Goal: Task Accomplishment & Management: Complete application form

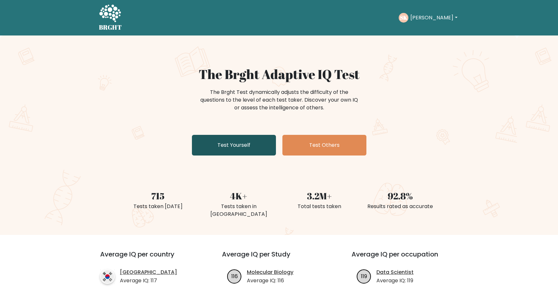
click at [243, 144] on link "Test Yourself" at bounding box center [234, 145] width 84 height 21
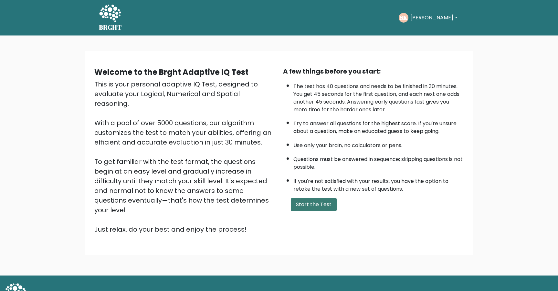
click at [314, 202] on button "Start the Test" at bounding box center [314, 204] width 46 height 13
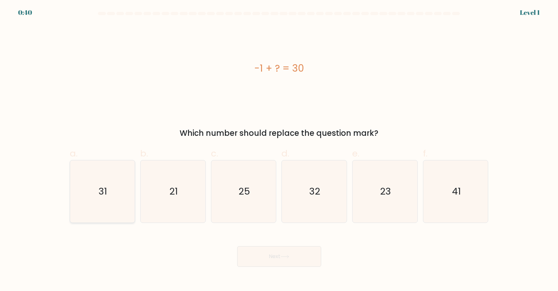
click at [93, 179] on icon "31" at bounding box center [102, 192] width 62 height 62
click at [279, 150] on input "a. 31" at bounding box center [279, 148] width 0 height 4
radio input "true"
click at [289, 250] on button "Next" at bounding box center [279, 256] width 84 height 21
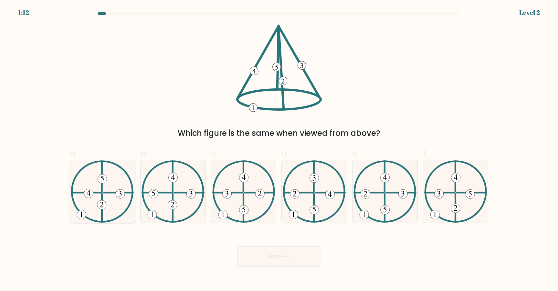
click at [116, 186] on icon at bounding box center [102, 192] width 63 height 62
click at [279, 150] on input "a." at bounding box center [279, 148] width 0 height 4
radio input "true"
click at [274, 254] on button "Next" at bounding box center [279, 256] width 84 height 21
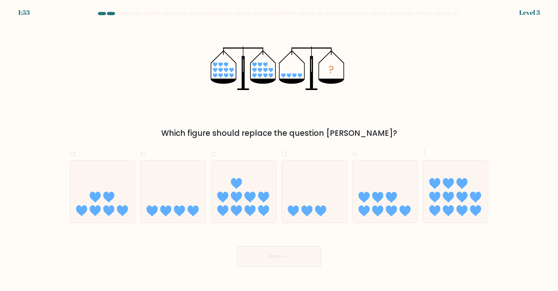
drag, startPoint x: 194, startPoint y: 208, endPoint x: 220, endPoint y: 232, distance: 35.2
click at [194, 208] on icon at bounding box center [192, 211] width 11 height 11
click at [279, 150] on input "b." at bounding box center [279, 148] width 0 height 4
radio input "true"
click at [262, 249] on button "Next" at bounding box center [279, 256] width 84 height 21
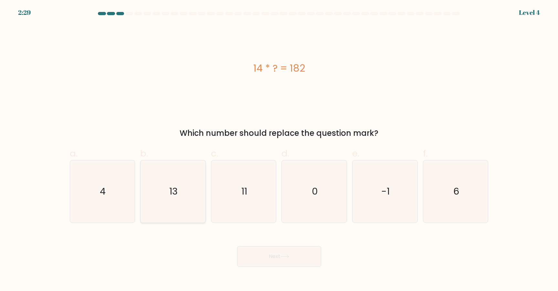
drag, startPoint x: 191, startPoint y: 213, endPoint x: 192, endPoint y: 218, distance: 4.6
click at [191, 213] on icon "13" at bounding box center [173, 192] width 62 height 62
click at [279, 150] on input "b. 13" at bounding box center [279, 148] width 0 height 4
radio input "true"
click at [264, 255] on button "Next" at bounding box center [279, 256] width 84 height 21
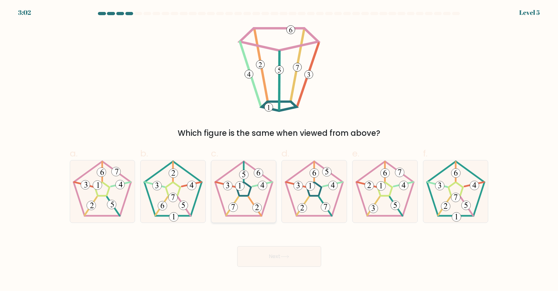
click at [239, 201] on icon at bounding box center [244, 192] width 62 height 62
click at [279, 150] on input "c." at bounding box center [279, 148] width 0 height 4
radio input "true"
click at [277, 254] on button "Next" at bounding box center [279, 256] width 84 height 21
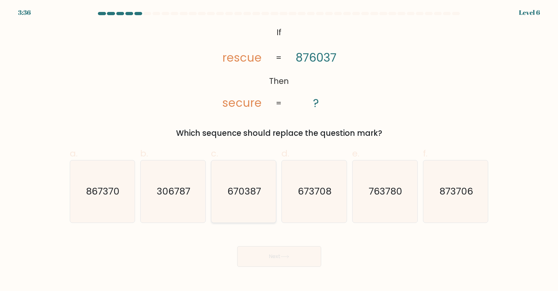
click at [248, 196] on text "670387" at bounding box center [244, 191] width 34 height 13
click at [279, 150] on input "c. 670387" at bounding box center [279, 148] width 0 height 4
radio input "true"
click at [276, 257] on button "Next" at bounding box center [279, 256] width 84 height 21
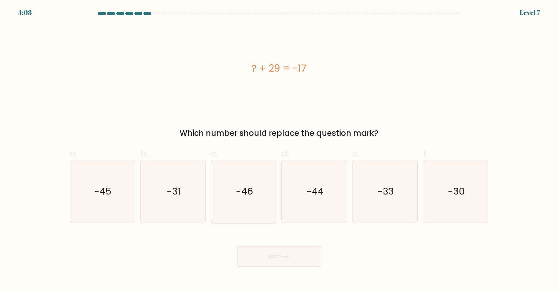
click at [254, 213] on icon "-46" at bounding box center [244, 192] width 62 height 62
click at [279, 150] on input "c. -46" at bounding box center [279, 148] width 0 height 4
radio input "true"
click at [294, 256] on button "Next" at bounding box center [279, 256] width 84 height 21
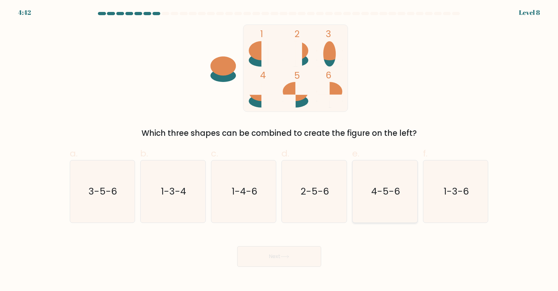
click at [389, 205] on icon "4-5-6" at bounding box center [385, 192] width 62 height 62
click at [279, 150] on input "e. 4-5-6" at bounding box center [279, 148] width 0 height 4
radio input "true"
click at [309, 251] on button "Next" at bounding box center [279, 256] width 84 height 21
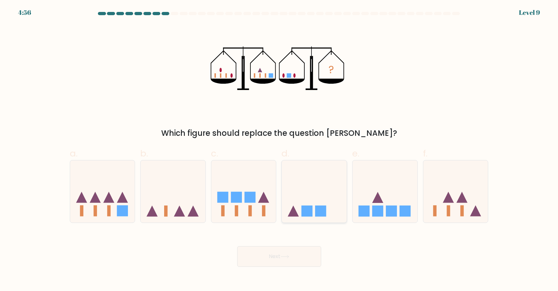
click at [317, 189] on icon at bounding box center [314, 192] width 65 height 54
click at [279, 150] on input "d." at bounding box center [279, 148] width 0 height 4
radio input "true"
click at [306, 253] on button "Next" at bounding box center [279, 256] width 84 height 21
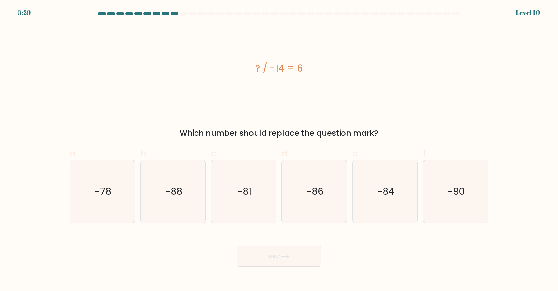
drag, startPoint x: 280, startPoint y: 67, endPoint x: 284, endPoint y: 67, distance: 4.2
click at [284, 67] on div "? / -14 = 6" at bounding box center [279, 68] width 419 height 15
click at [287, 66] on div "? / -14 = 6" at bounding box center [279, 68] width 419 height 15
click at [285, 66] on div "? / -14 = 6" at bounding box center [279, 68] width 419 height 15
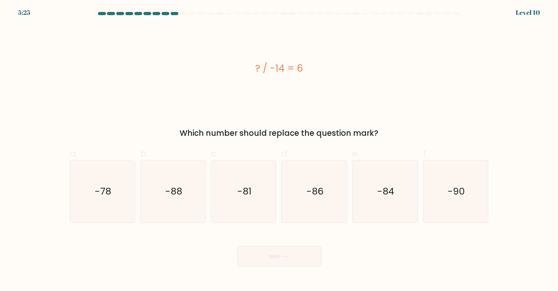
click at [284, 65] on div "? / -14 = 6" at bounding box center [279, 68] width 419 height 15
click at [282, 65] on div "? / -14 = 6" at bounding box center [279, 68] width 419 height 15
click at [280, 65] on div "? / -14 = 6" at bounding box center [279, 68] width 419 height 15
drag, startPoint x: 281, startPoint y: 66, endPoint x: 288, endPoint y: 66, distance: 7.1
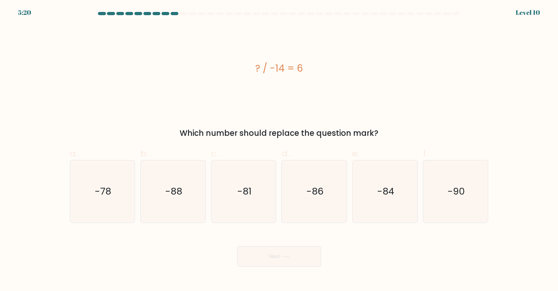
click at [288, 66] on div "? / -14 = 6" at bounding box center [279, 68] width 419 height 15
click at [283, 66] on div "? / -14 = 6" at bounding box center [279, 68] width 419 height 15
drag, startPoint x: 389, startPoint y: 204, endPoint x: 387, endPoint y: 207, distance: 4.3
click at [389, 204] on icon "-84" at bounding box center [385, 192] width 62 height 62
click at [279, 150] on input "e. -84" at bounding box center [279, 148] width 0 height 4
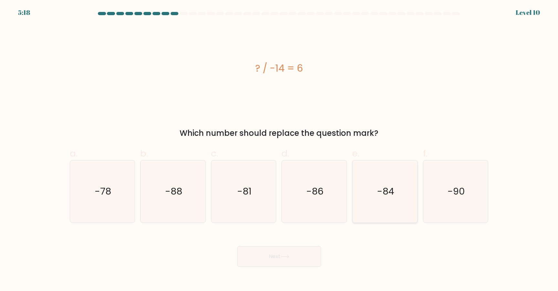
radio input "true"
click at [313, 258] on button "Next" at bounding box center [279, 256] width 84 height 21
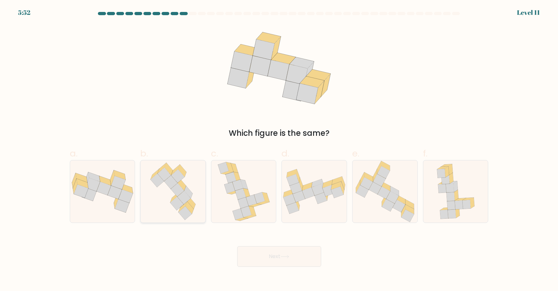
click at [181, 190] on icon at bounding box center [178, 190] width 14 height 14
click at [279, 150] on input "b." at bounding box center [279, 148] width 0 height 4
radio input "true"
drag, startPoint x: 78, startPoint y: 173, endPoint x: 96, endPoint y: 181, distance: 19.6
click at [78, 173] on icon at bounding box center [102, 191] width 65 height 43
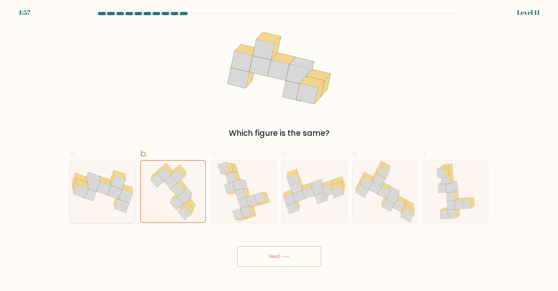
click at [279, 150] on input "a." at bounding box center [279, 148] width 0 height 4
radio input "true"
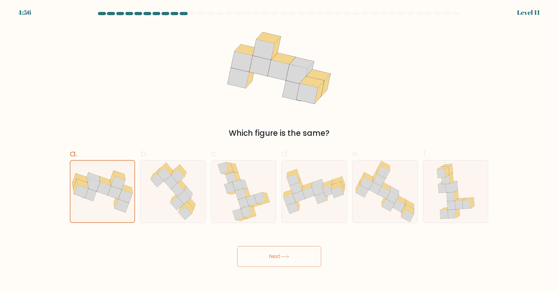
click at [278, 255] on button "Next" at bounding box center [279, 256] width 84 height 21
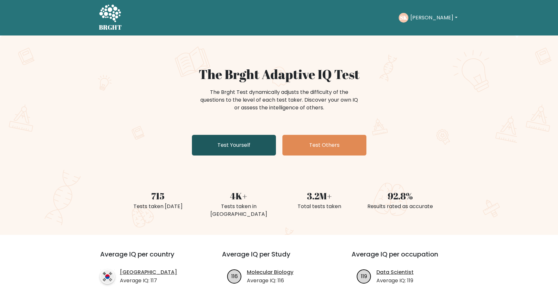
click at [242, 138] on link "Test Yourself" at bounding box center [234, 145] width 84 height 21
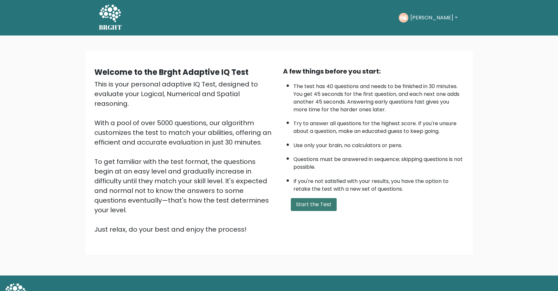
click at [305, 198] on button "Start the Test" at bounding box center [314, 204] width 46 height 13
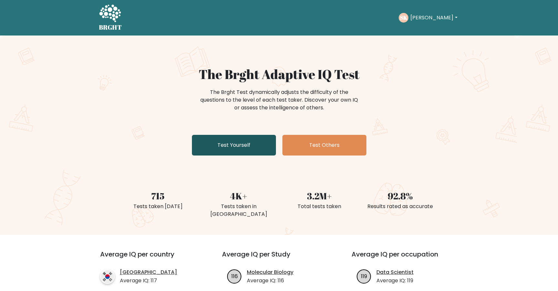
click at [243, 155] on link "Test Yourself" at bounding box center [234, 145] width 84 height 21
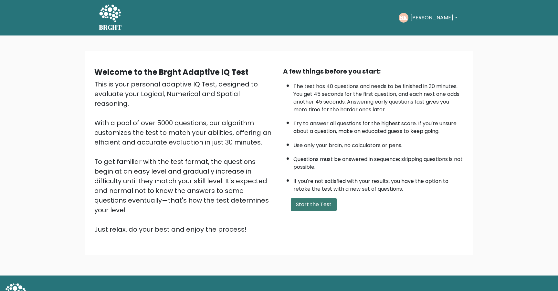
click at [308, 202] on button "Start the Test" at bounding box center [314, 204] width 46 height 13
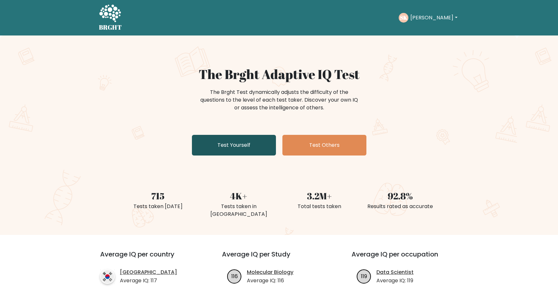
drag, startPoint x: 221, startPoint y: 157, endPoint x: 225, endPoint y: 151, distance: 7.2
click at [221, 157] on div "The Brght Adaptive IQ Test The Brght Test dynamically adjusts the difficulty of…" at bounding box center [279, 113] width 323 height 92
click at [225, 151] on link "Test Yourself" at bounding box center [234, 145] width 84 height 21
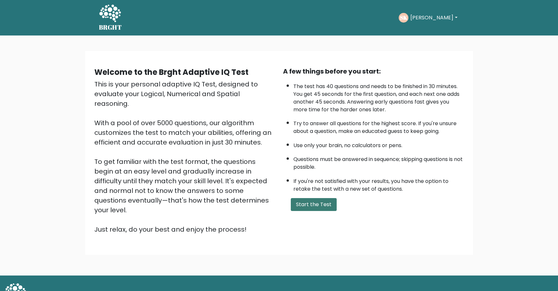
click at [320, 205] on button "Start the Test" at bounding box center [314, 204] width 46 height 13
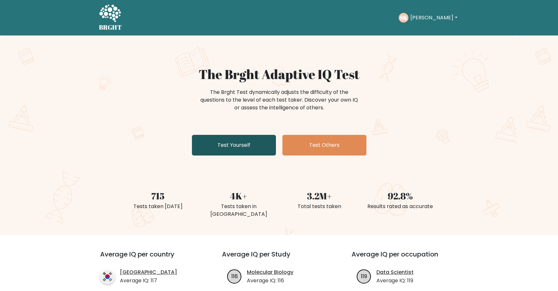
click at [244, 140] on link "Test Yourself" at bounding box center [234, 145] width 84 height 21
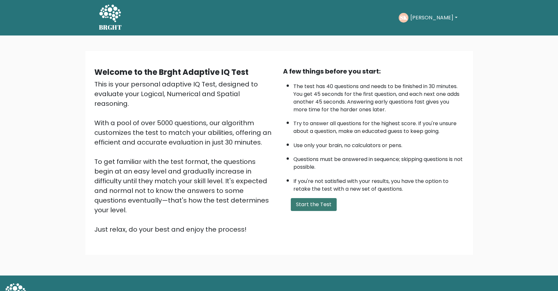
click at [313, 206] on button "Start the Test" at bounding box center [314, 204] width 46 height 13
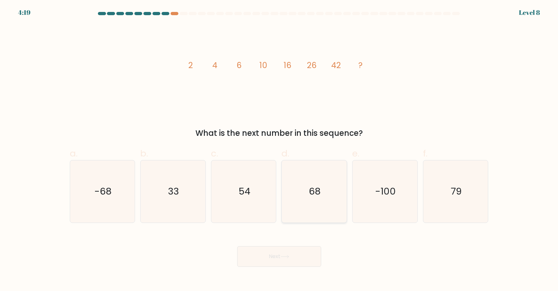
click at [296, 184] on icon "68" at bounding box center [314, 192] width 62 height 62
click at [279, 150] on input "d. 68" at bounding box center [279, 148] width 0 height 4
radio input "true"
drag, startPoint x: 303, startPoint y: 261, endPoint x: 301, endPoint y: 198, distance: 62.7
click at [302, 253] on button "Next" at bounding box center [279, 256] width 84 height 21
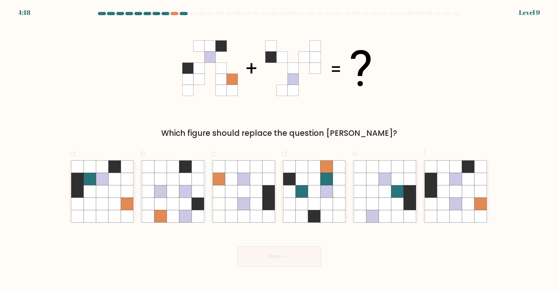
click at [301, 201] on icon at bounding box center [314, 192] width 62 height 62
click at [279, 150] on input "d." at bounding box center [279, 148] width 0 height 4
radio input "true"
drag, startPoint x: 284, startPoint y: 265, endPoint x: 275, endPoint y: 247, distance: 20.1
click at [280, 257] on button "Next" at bounding box center [279, 256] width 84 height 21
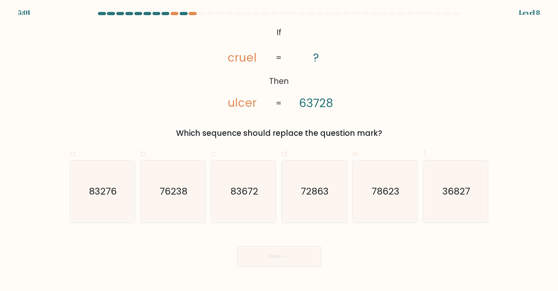
drag, startPoint x: 288, startPoint y: 223, endPoint x: 279, endPoint y: 254, distance: 32.3
click at [287, 223] on form "If ?" at bounding box center [279, 139] width 558 height 255
click at [279, 249] on button "Next" at bounding box center [279, 256] width 84 height 21
drag, startPoint x: 268, startPoint y: 213, endPoint x: 299, endPoint y: 271, distance: 65.2
click at [270, 218] on icon "83672" at bounding box center [244, 192] width 62 height 62
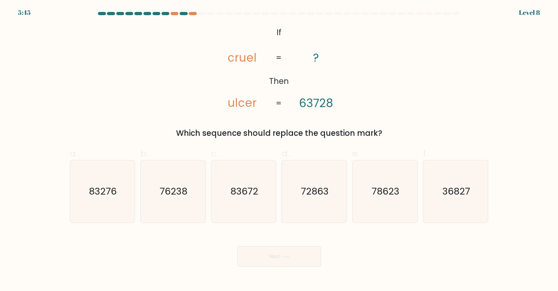
click at [279, 150] on input "c. 83672" at bounding box center [279, 148] width 0 height 4
radio input "true"
drag, startPoint x: 292, startPoint y: 262, endPoint x: 299, endPoint y: 223, distance: 39.0
click at [296, 257] on button "Next" at bounding box center [279, 256] width 84 height 21
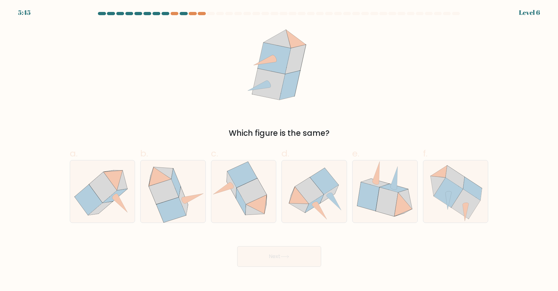
drag, startPoint x: 299, startPoint y: 220, endPoint x: 296, endPoint y: 239, distance: 18.5
click at [299, 221] on icon at bounding box center [314, 191] width 65 height 59
click at [279, 150] on input "d." at bounding box center [279, 148] width 0 height 4
radio input "true"
drag, startPoint x: 290, startPoint y: 255, endPoint x: 292, endPoint y: 220, distance: 35.3
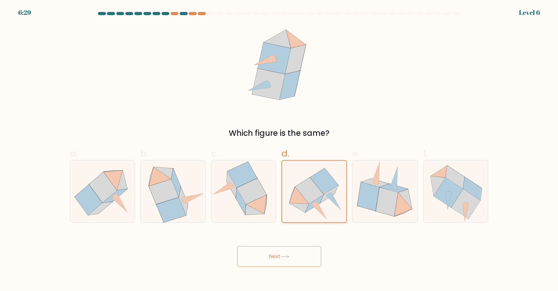
click at [292, 251] on button "Next" at bounding box center [279, 256] width 84 height 21
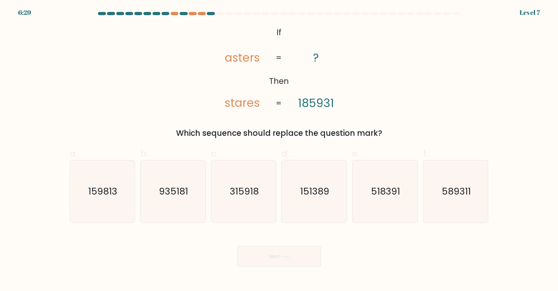
drag, startPoint x: 293, startPoint y: 221, endPoint x: 292, endPoint y: 235, distance: 14.9
click at [292, 222] on icon "151389" at bounding box center [314, 192] width 62 height 62
click at [279, 150] on input "d. 151389" at bounding box center [279, 148] width 0 height 4
radio input "true"
drag, startPoint x: 292, startPoint y: 255, endPoint x: 307, endPoint y: 217, distance: 41.2
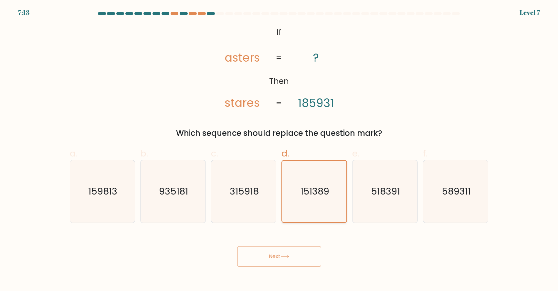
click at [294, 249] on button "Next" at bounding box center [279, 256] width 84 height 21
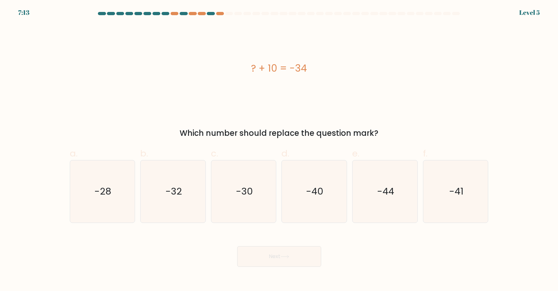
drag, startPoint x: 307, startPoint y: 217, endPoint x: 295, endPoint y: 258, distance: 43.5
click at [307, 217] on icon "-40" at bounding box center [314, 192] width 62 height 62
click at [279, 150] on input "d. -40" at bounding box center [279, 148] width 0 height 4
radio input "true"
drag, startPoint x: 295, startPoint y: 261, endPoint x: 293, endPoint y: 228, distance: 33.0
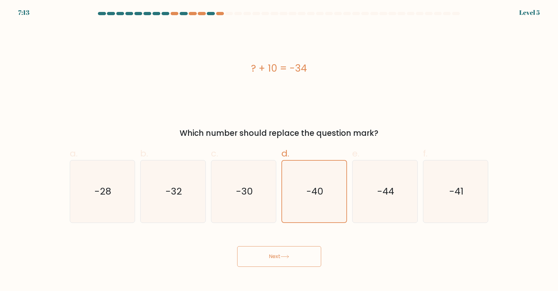
click at [295, 261] on button "Next" at bounding box center [279, 256] width 84 height 21
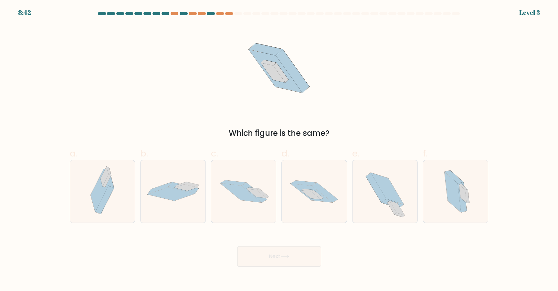
click at [291, 212] on icon at bounding box center [314, 191] width 65 height 43
click at [279, 150] on input "d." at bounding box center [279, 148] width 0 height 4
radio input "true"
drag, startPoint x: 287, startPoint y: 263, endPoint x: 277, endPoint y: 212, distance: 51.9
click at [287, 257] on button "Next" at bounding box center [279, 256] width 84 height 21
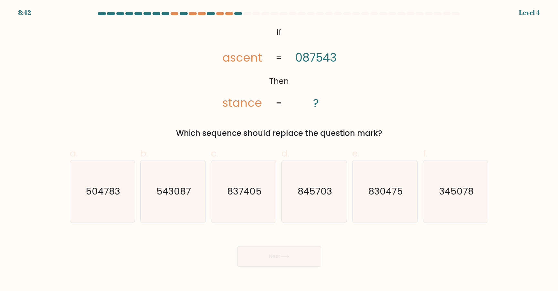
drag, startPoint x: 277, startPoint y: 212, endPoint x: 280, endPoint y: 232, distance: 20.2
click at [278, 212] on div "c. 837405" at bounding box center [243, 185] width 71 height 76
drag, startPoint x: 258, startPoint y: 222, endPoint x: 286, endPoint y: 262, distance: 48.7
click at [259, 223] on form "If ?" at bounding box center [279, 139] width 558 height 255
click at [286, 262] on button "Next" at bounding box center [279, 256] width 84 height 21
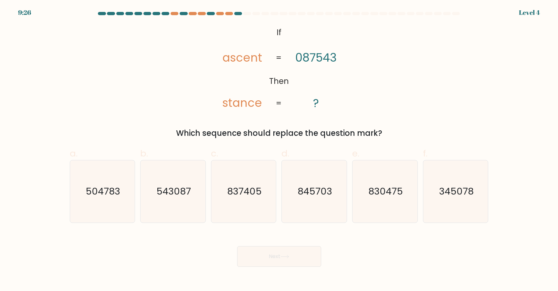
drag, startPoint x: 246, startPoint y: 208, endPoint x: 266, endPoint y: 236, distance: 34.6
click at [248, 211] on icon "837405" at bounding box center [244, 192] width 62 height 62
click at [279, 150] on input "c. 837405" at bounding box center [279, 148] width 0 height 4
radio input "true"
click at [274, 255] on button "Next" at bounding box center [279, 256] width 84 height 21
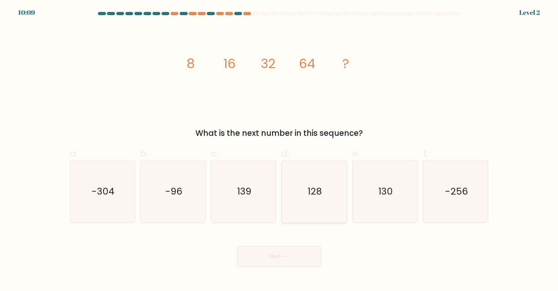
click at [307, 211] on icon "128" at bounding box center [314, 192] width 62 height 62
click at [279, 150] on input "d. 128" at bounding box center [279, 148] width 0 height 4
radio input "true"
drag, startPoint x: 283, startPoint y: 249, endPoint x: 286, endPoint y: 231, distance: 18.1
click at [283, 249] on button "Next" at bounding box center [279, 256] width 84 height 21
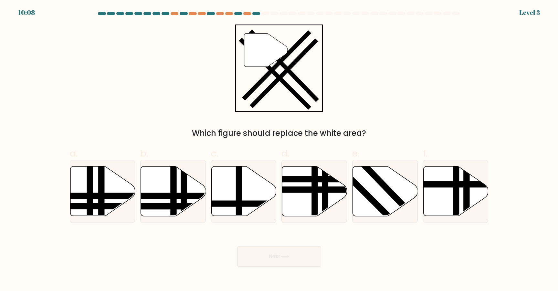
drag, startPoint x: 290, startPoint y: 218, endPoint x: 284, endPoint y: 255, distance: 37.9
click at [292, 213] on icon at bounding box center [314, 192] width 65 height 50
click at [279, 150] on input "d." at bounding box center [279, 148] width 0 height 4
radio input "true"
drag, startPoint x: 284, startPoint y: 255, endPoint x: 261, endPoint y: 220, distance: 42.6
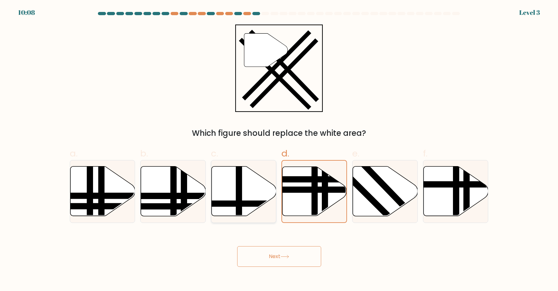
click at [282, 253] on button "Next" at bounding box center [279, 256] width 84 height 21
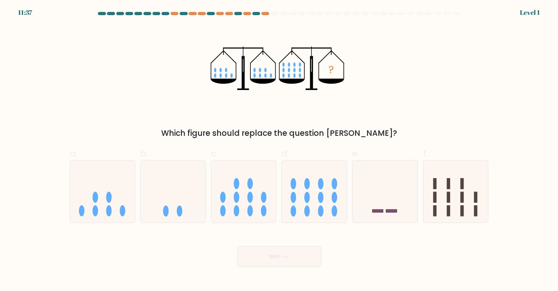
click at [255, 210] on icon at bounding box center [243, 192] width 65 height 54
click at [279, 150] on input "c." at bounding box center [279, 148] width 0 height 4
radio input "true"
drag, startPoint x: 267, startPoint y: 249, endPoint x: 268, endPoint y: 244, distance: 4.4
click at [267, 247] on button "Next" at bounding box center [279, 256] width 84 height 21
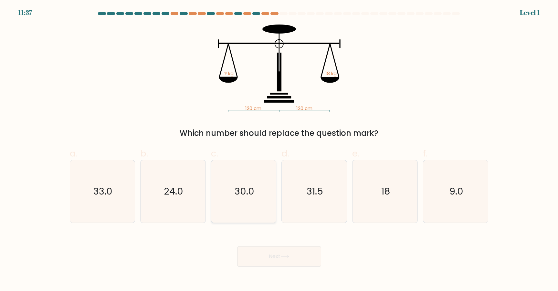
drag, startPoint x: 254, startPoint y: 213, endPoint x: 256, endPoint y: 220, distance: 7.3
click at [254, 213] on icon "30.0" at bounding box center [244, 192] width 62 height 62
click at [279, 150] on input "c. 30.0" at bounding box center [279, 148] width 0 height 4
radio input "true"
click at [281, 252] on button "Next" at bounding box center [279, 256] width 84 height 21
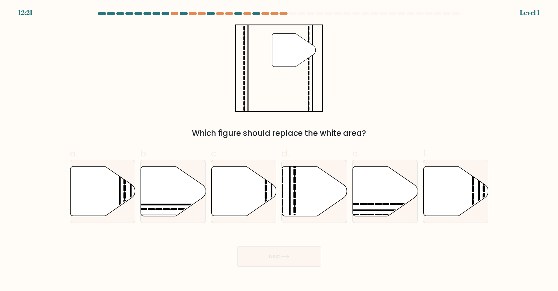
click at [301, 214] on icon at bounding box center [314, 192] width 65 height 50
click at [279, 150] on input "d." at bounding box center [279, 148] width 0 height 4
radio input "true"
drag, startPoint x: 288, startPoint y: 251, endPoint x: 271, endPoint y: 220, distance: 35.4
click at [288, 251] on button "Next" at bounding box center [279, 256] width 84 height 21
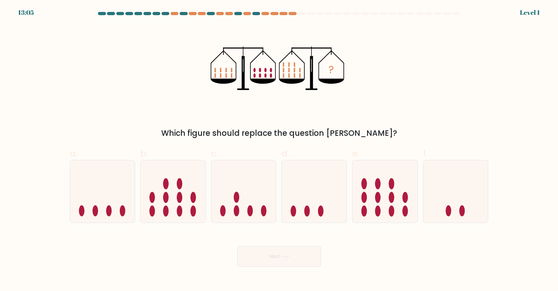
drag, startPoint x: 264, startPoint y: 211, endPoint x: 280, endPoint y: 251, distance: 43.2
click at [265, 213] on ellipse at bounding box center [263, 211] width 5 height 11
click at [279, 150] on input "c." at bounding box center [279, 148] width 0 height 4
radio input "true"
drag, startPoint x: 280, startPoint y: 251, endPoint x: 282, endPoint y: 247, distance: 4.0
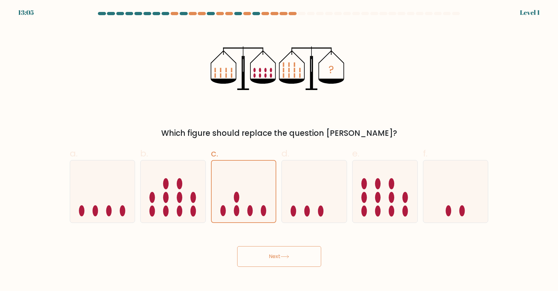
click at [280, 250] on button "Next" at bounding box center [279, 256] width 84 height 21
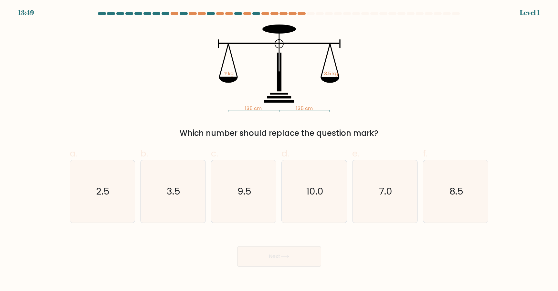
drag, startPoint x: 287, startPoint y: 223, endPoint x: 279, endPoint y: 257, distance: 34.8
click at [289, 219] on icon "10.0" at bounding box center [314, 192] width 62 height 62
click at [279, 150] on input "d. 10.0" at bounding box center [279, 148] width 0 height 4
radio input "true"
drag, startPoint x: 278, startPoint y: 258, endPoint x: 257, endPoint y: 215, distance: 47.4
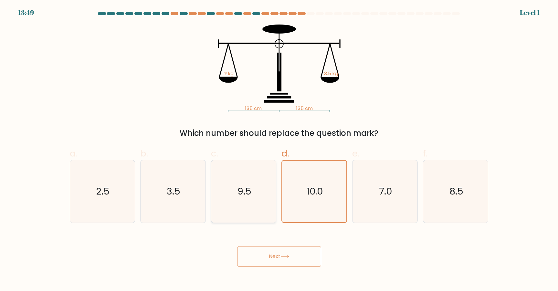
click at [278, 256] on button "Next" at bounding box center [279, 256] width 84 height 21
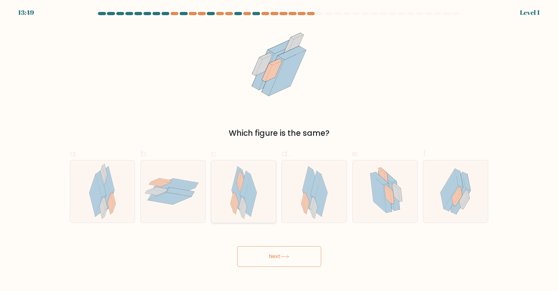
drag, startPoint x: 256, startPoint y: 213, endPoint x: 259, endPoint y: 218, distance: 5.5
click at [257, 214] on div at bounding box center [244, 191] width 66 height 63
click at [279, 150] on input "c." at bounding box center [279, 148] width 0 height 4
radio input "true"
drag, startPoint x: 272, startPoint y: 246, endPoint x: 265, endPoint y: 216, distance: 30.5
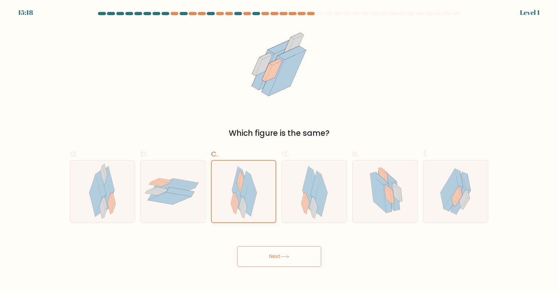
click at [272, 246] on div "Next" at bounding box center [279, 249] width 426 height 36
drag, startPoint x: 289, startPoint y: 264, endPoint x: 285, endPoint y: 231, distance: 33.2
click at [289, 264] on button "Next" at bounding box center [279, 256] width 84 height 21
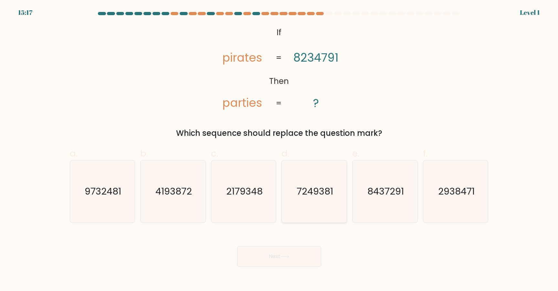
drag, startPoint x: 298, startPoint y: 209, endPoint x: 297, endPoint y: 212, distance: 3.3
click at [298, 209] on icon "7249381" at bounding box center [314, 192] width 62 height 62
click at [279, 150] on input "d. 7249381" at bounding box center [279, 148] width 0 height 4
radio input "true"
drag, startPoint x: 287, startPoint y: 251, endPoint x: 287, endPoint y: 219, distance: 32.0
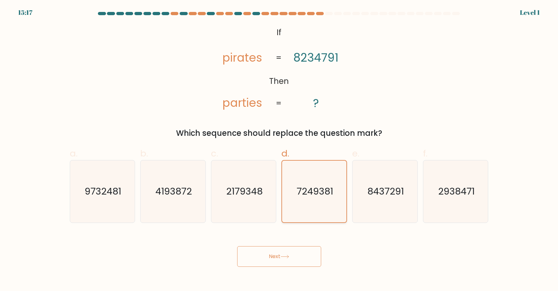
click at [287, 249] on button "Next" at bounding box center [279, 256] width 84 height 21
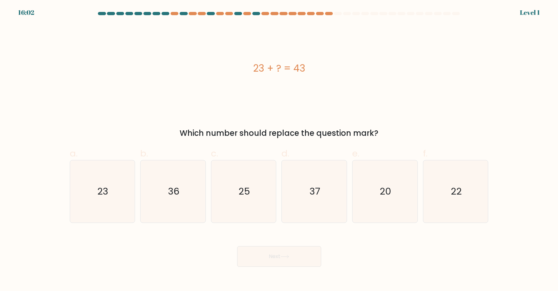
drag
click at [288, 216] on icon "37" at bounding box center [314, 192] width 62 height 62
click at [279, 150] on input "d. 37" at bounding box center [279, 148] width 0 height 4
radio input "true"
click at [278, 246] on div "Next" at bounding box center [279, 249] width 426 height 36
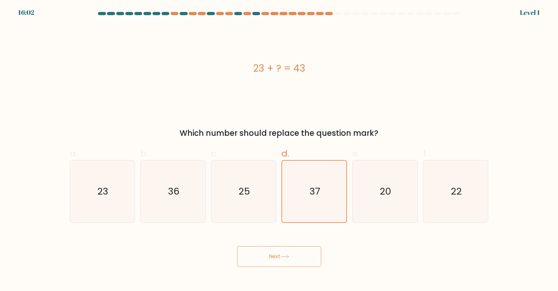
click at [272, 218] on icon "25" at bounding box center [244, 192] width 62 height 62
click at [279, 150] on input "c. 25" at bounding box center [279, 148] width 0 height 4
radio input "true"
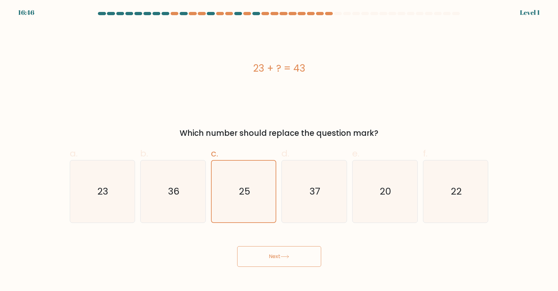
click at [278, 249] on button "Next" at bounding box center [279, 256] width 84 height 21
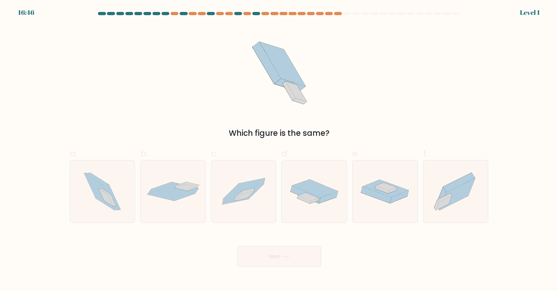
click at [287, 221] on div at bounding box center [314, 191] width 66 height 63
click at [279, 150] on input "d." at bounding box center [279, 148] width 0 height 4
radio input "true"
click at [278, 251] on button "Next" at bounding box center [279, 256] width 84 height 21
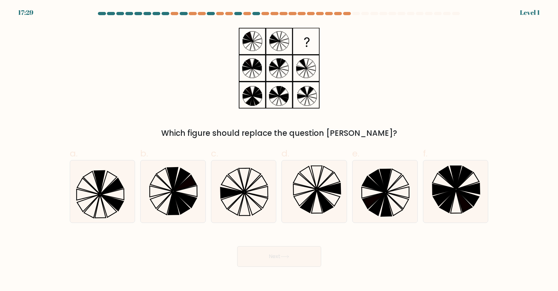
click at [264, 210] on icon at bounding box center [244, 192] width 62 height 62
click at [279, 150] on input "c." at bounding box center [279, 148] width 0 height 4
radio input "true"
click at [301, 260] on button "Next" at bounding box center [279, 256] width 84 height 21
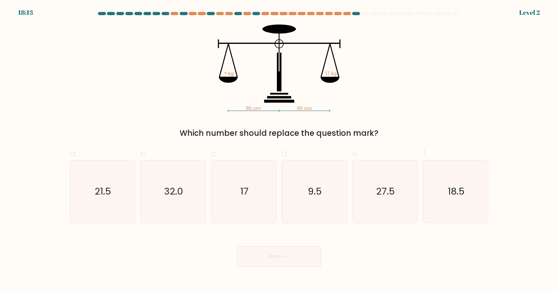
click at [313, 227] on form at bounding box center [279, 139] width 558 height 255
click at [302, 224] on form at bounding box center [279, 139] width 558 height 255
click at [284, 257] on icon at bounding box center [284, 257] width 9 height 4
click at [264, 217] on icon "17" at bounding box center [244, 192] width 62 height 62
click at [279, 150] on input "c. 17" at bounding box center [279, 148] width 0 height 4
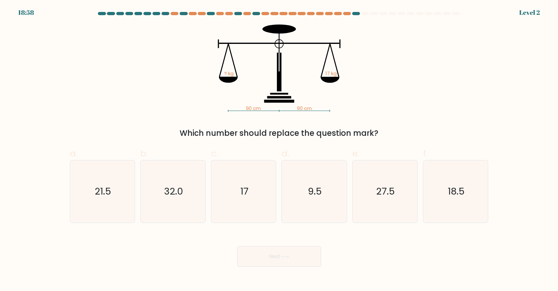
radio input "true"
click at [292, 267] on body "18:58 Level 2" at bounding box center [279, 145] width 558 height 291
click at [286, 260] on button "Next" at bounding box center [279, 256] width 84 height 21
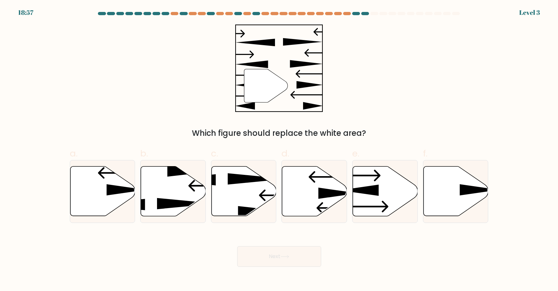
click at [290, 200] on icon at bounding box center [314, 192] width 65 height 50
click at [279, 150] on input "d." at bounding box center [279, 148] width 0 height 4
radio input "true"
click at [275, 248] on button "Next" at bounding box center [279, 256] width 84 height 21
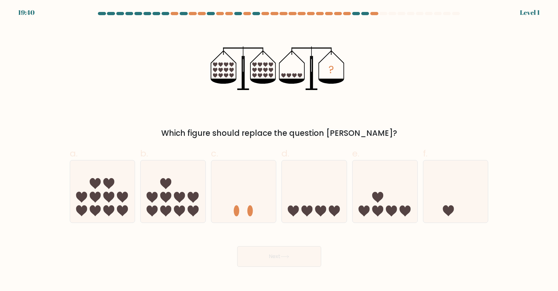
click at [260, 216] on icon at bounding box center [243, 192] width 65 height 54
click at [279, 150] on input "c." at bounding box center [279, 148] width 0 height 4
radio input "true"
click at [290, 258] on button "Next" at bounding box center [279, 256] width 84 height 21
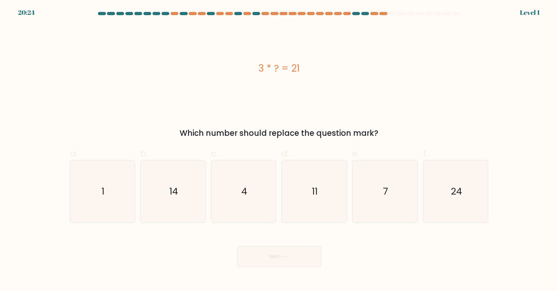
click at [305, 221] on icon "11" at bounding box center [314, 192] width 62 height 62
click at [279, 150] on input "d. 11" at bounding box center [279, 148] width 0 height 4
radio input "true"
click at [286, 251] on button "Next" at bounding box center [279, 256] width 84 height 21
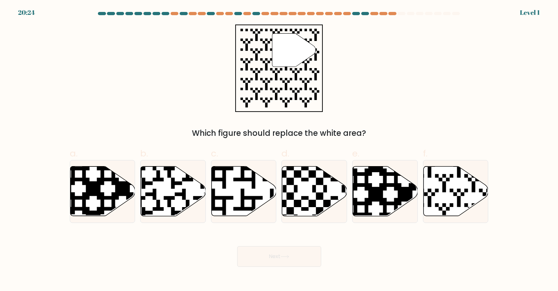
click at [295, 222] on div at bounding box center [314, 191] width 66 height 63
click at [279, 150] on input "d." at bounding box center [279, 148] width 0 height 4
radio input "true"
click at [285, 250] on button "Next" at bounding box center [279, 256] width 84 height 21
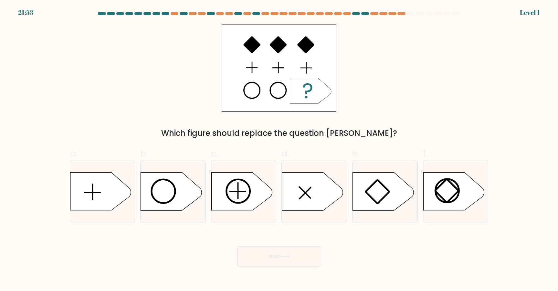
click at [289, 216] on div at bounding box center [314, 191] width 66 height 63
click at [279, 150] on input "d." at bounding box center [279, 148] width 0 height 4
radio input "true"
click at [279, 240] on div "Next" at bounding box center [279, 249] width 426 height 36
click at [276, 253] on button "Next" at bounding box center [279, 256] width 84 height 21
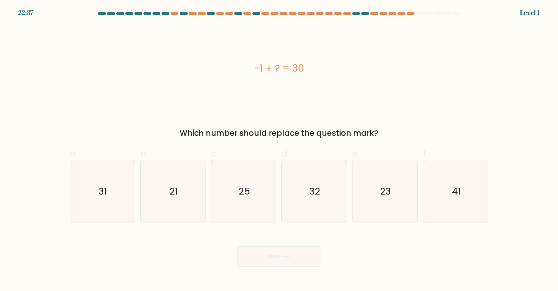
click at [256, 214] on icon "25" at bounding box center [244, 192] width 62 height 62
click at [279, 150] on input "c. 25" at bounding box center [279, 148] width 0 height 4
radio input "true"
click at [279, 255] on button "Next" at bounding box center [279, 256] width 84 height 21
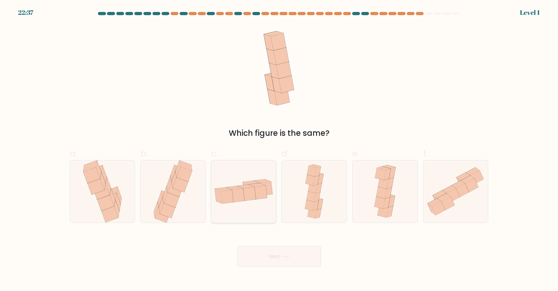
click at [275, 221] on div at bounding box center [244, 191] width 66 height 63
click at [279, 150] on input "c." at bounding box center [279, 148] width 0 height 4
radio input "true"
click at [284, 249] on button "Next" at bounding box center [279, 256] width 84 height 21
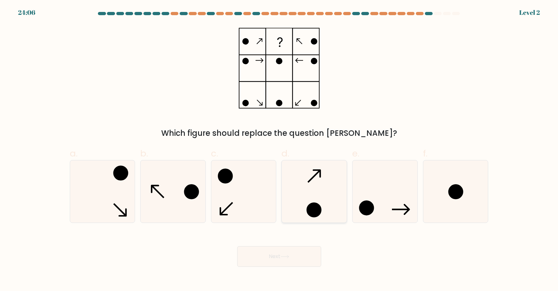
click at [292, 221] on icon at bounding box center [314, 192] width 62 height 62
click at [279, 150] on input "d." at bounding box center [279, 148] width 0 height 4
radio input "true"
click at [284, 251] on button "Next" at bounding box center [279, 256] width 84 height 21
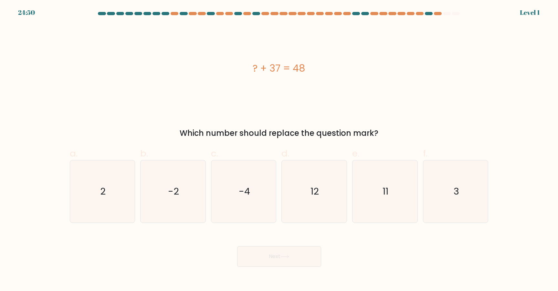
click at [279, 213] on div "d. 12" at bounding box center [314, 185] width 71 height 76
click at [300, 216] on icon "12" at bounding box center [314, 192] width 62 height 62
click at [279, 150] on input "d. 12" at bounding box center [279, 148] width 0 height 4
radio input "true"
click at [295, 254] on button "Next" at bounding box center [279, 256] width 84 height 21
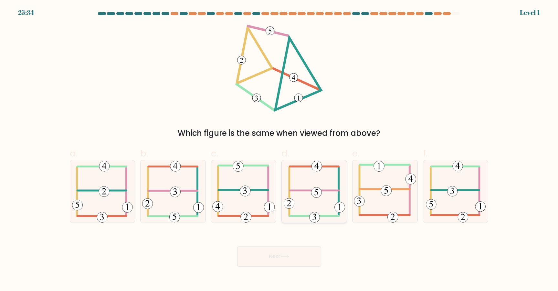
click at [289, 214] on 110 at bounding box center [289, 191] width 0 height 49
click at [279, 150] on input "d." at bounding box center [279, 148] width 0 height 4
radio input "true"
click at [282, 237] on div "Next" at bounding box center [279, 249] width 426 height 36
click at [291, 254] on button "Next" at bounding box center [279, 256] width 84 height 21
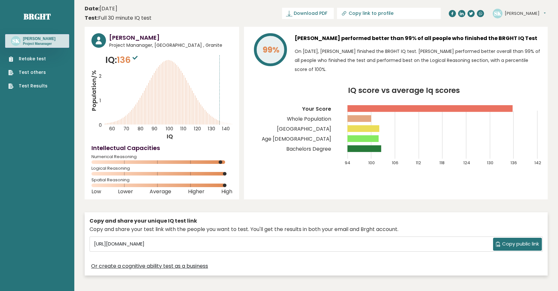
scroll to position [11, 0]
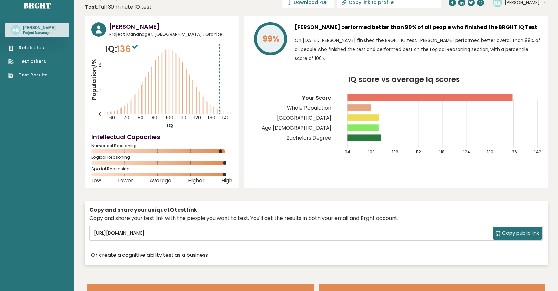
click at [39, 49] on link "Retake test" at bounding box center [27, 48] width 39 height 7
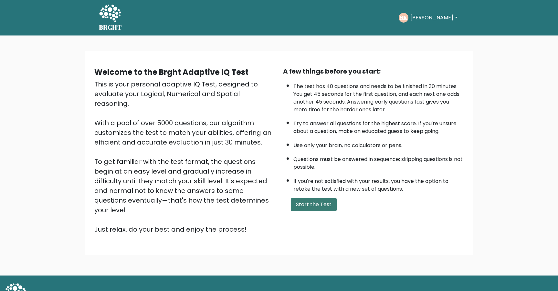
click at [323, 207] on button "Start the Test" at bounding box center [314, 204] width 46 height 13
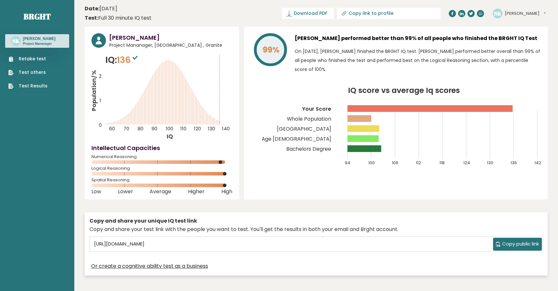
click at [58, 58] on div "Retake test Test others Test Results" at bounding box center [37, 69] width 64 height 42
click at [46, 57] on ul "Retake test Test others Test Results" at bounding box center [28, 73] width 46 height 34
click at [31, 59] on link "Retake test" at bounding box center [27, 59] width 39 height 7
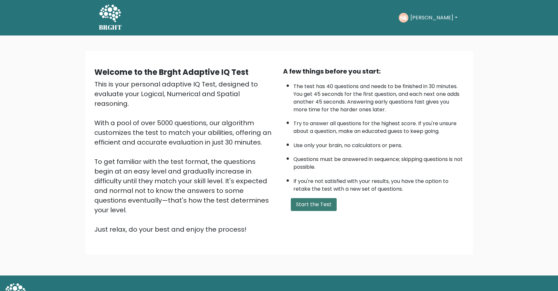
click at [320, 200] on button "Start the Test" at bounding box center [314, 204] width 46 height 13
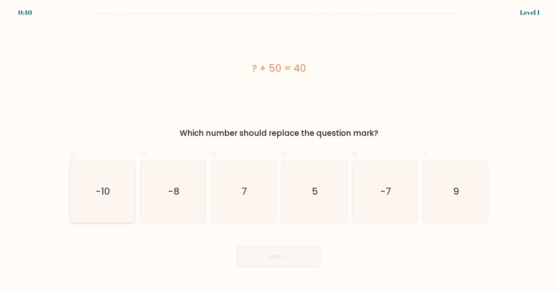
drag, startPoint x: 117, startPoint y: 197, endPoint x: 125, endPoint y: 206, distance: 12.3
click at [117, 197] on icon "-10" at bounding box center [102, 192] width 62 height 62
click at [279, 150] on input "a. -10" at bounding box center [279, 148] width 0 height 4
radio input "true"
click at [257, 259] on button "Next" at bounding box center [279, 256] width 84 height 21
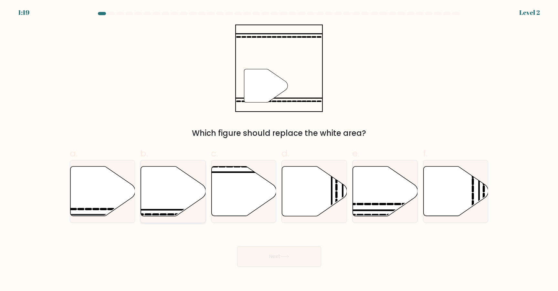
click at [169, 203] on icon at bounding box center [173, 192] width 65 height 50
click at [279, 150] on input "b." at bounding box center [279, 148] width 0 height 4
radio input "true"
click at [275, 257] on button "Next" at bounding box center [279, 256] width 84 height 21
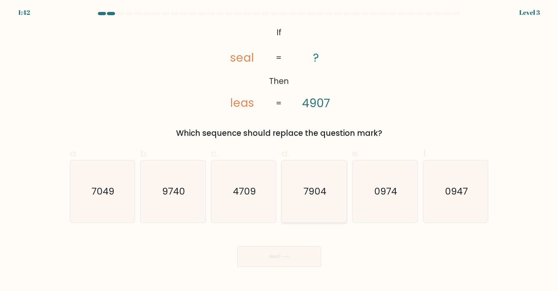
click at [300, 199] on icon "7904" at bounding box center [314, 192] width 62 height 62
click at [279, 150] on input "d. 7904" at bounding box center [279, 148] width 0 height 4
radio input "true"
click at [291, 252] on button "Next" at bounding box center [279, 256] width 84 height 21
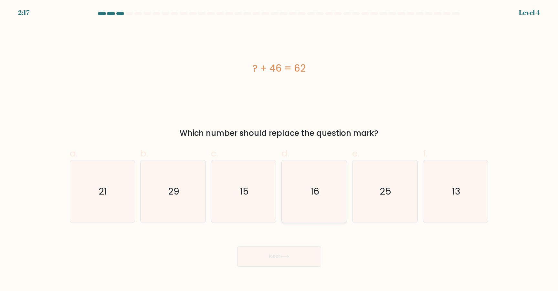
click at [335, 199] on icon "16" at bounding box center [314, 192] width 62 height 62
click at [279, 150] on input "d. 16" at bounding box center [279, 148] width 0 height 4
radio input "true"
click at [297, 260] on button "Next" at bounding box center [279, 256] width 84 height 21
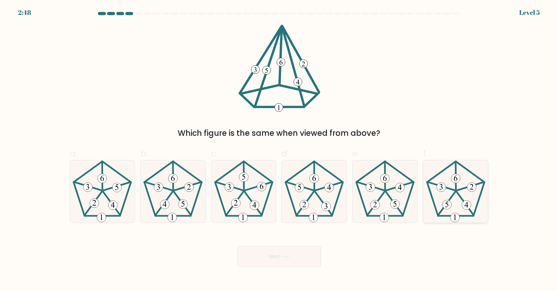
click at [431, 217] on icon at bounding box center [455, 192] width 62 height 62
click at [279, 150] on input "f." at bounding box center [279, 148] width 0 height 4
radio input "true"
click at [285, 263] on button "Next" at bounding box center [279, 256] width 84 height 21
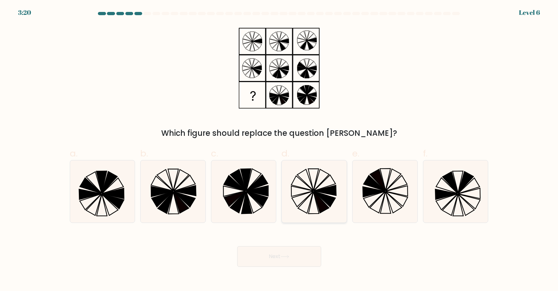
click at [329, 189] on icon at bounding box center [325, 190] width 22 height 10
click at [279, 150] on input "d." at bounding box center [279, 148] width 0 height 4
radio input "true"
click at [307, 252] on button "Next" at bounding box center [279, 256] width 84 height 21
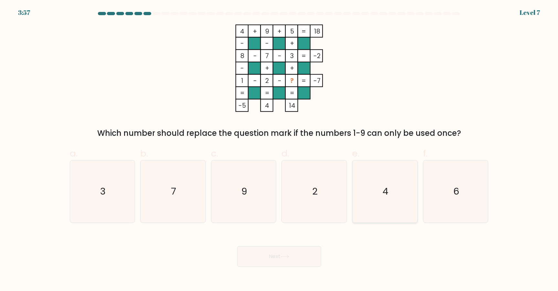
click at [384, 174] on icon "4" at bounding box center [385, 192] width 62 height 62
click at [279, 150] on input "e. 4" at bounding box center [279, 148] width 0 height 4
radio input "true"
click at [294, 251] on button "Next" at bounding box center [279, 256] width 84 height 21
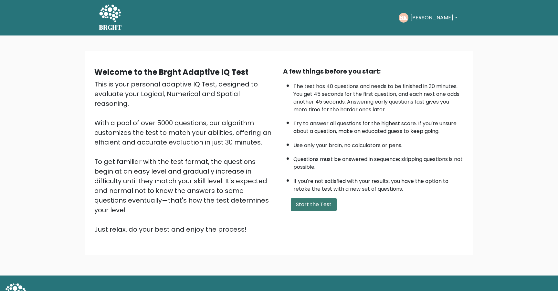
click at [312, 202] on button "Start the Test" at bounding box center [314, 204] width 46 height 13
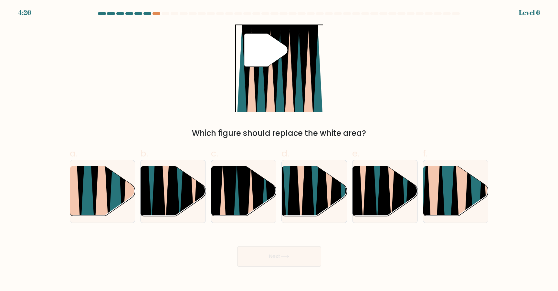
drag, startPoint x: 261, startPoint y: 211, endPoint x: 285, endPoint y: 265, distance: 60.0
click at [261, 211] on icon at bounding box center [258, 219] width 15 height 130
click at [279, 150] on input "c." at bounding box center [279, 148] width 0 height 4
radio input "true"
drag, startPoint x: 285, startPoint y: 266, endPoint x: 271, endPoint y: 227, distance: 41.6
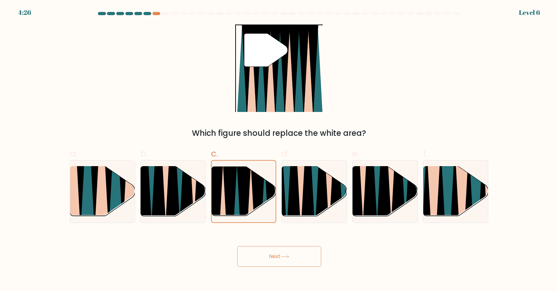
click at [285, 264] on button "Next" at bounding box center [279, 256] width 84 height 21
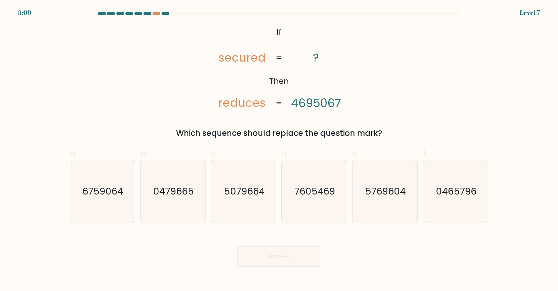
click at [267, 207] on icon "5079664" at bounding box center [244, 192] width 62 height 62
click at [279, 150] on input "c. 5079664" at bounding box center [279, 148] width 0 height 4
radio input "true"
drag, startPoint x: 267, startPoint y: 249, endPoint x: 255, endPoint y: 208, distance: 43.0
click at [267, 247] on button "Next" at bounding box center [279, 256] width 84 height 21
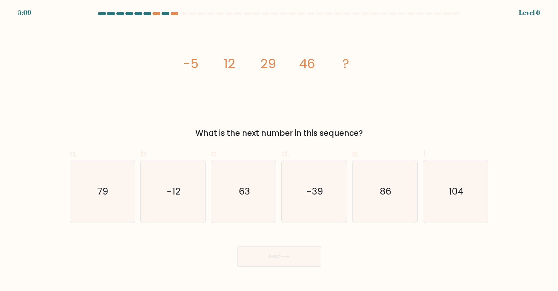
drag, startPoint x: 254, startPoint y: 202, endPoint x: 254, endPoint y: 230, distance: 27.5
click at [255, 204] on icon "63" at bounding box center [244, 192] width 62 height 62
click at [279, 150] on input "c. 63" at bounding box center [279, 148] width 0 height 4
radio input "true"
click at [264, 259] on button "Next" at bounding box center [279, 256] width 84 height 21
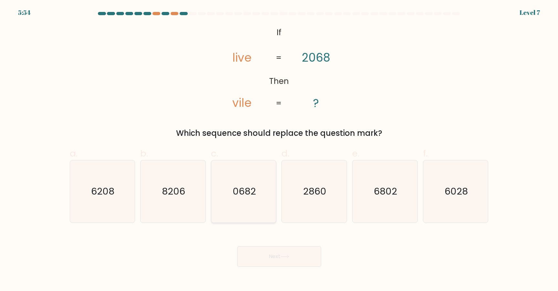
drag, startPoint x: 256, startPoint y: 213, endPoint x: 259, endPoint y: 219, distance: 6.2
click at [258, 215] on icon "0682" at bounding box center [244, 192] width 62 height 62
click at [279, 150] on input "c. 0682" at bounding box center [279, 148] width 0 height 4
radio input "true"
click at [267, 247] on button "Next" at bounding box center [279, 256] width 84 height 21
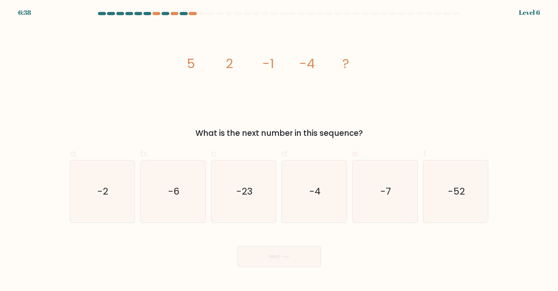
drag, startPoint x: 259, startPoint y: 212, endPoint x: 262, endPoint y: 232, distance: 19.9
click at [261, 222] on icon "-23" at bounding box center [244, 192] width 62 height 62
click at [279, 150] on input "c. -23" at bounding box center [279, 148] width 0 height 4
radio input "true"
drag, startPoint x: 268, startPoint y: 258, endPoint x: 250, endPoint y: 197, distance: 63.4
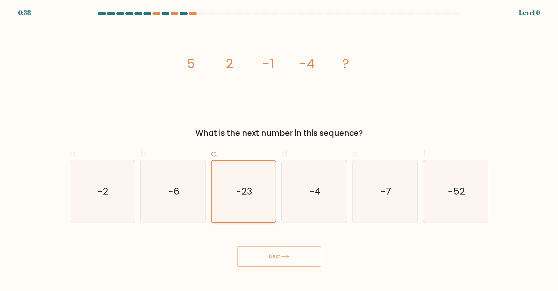
click at [267, 255] on button "Next" at bounding box center [279, 256] width 84 height 21
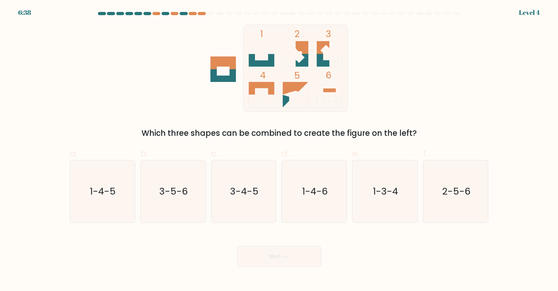
click at [251, 197] on text "3-4-5" at bounding box center [244, 191] width 28 height 13
click at [279, 150] on input "c. 3-4-5" at bounding box center [279, 148] width 0 height 4
radio input "true"
drag, startPoint x: 273, startPoint y: 258, endPoint x: 261, endPoint y: 218, distance: 42.3
click at [271, 254] on button "Next" at bounding box center [279, 256] width 84 height 21
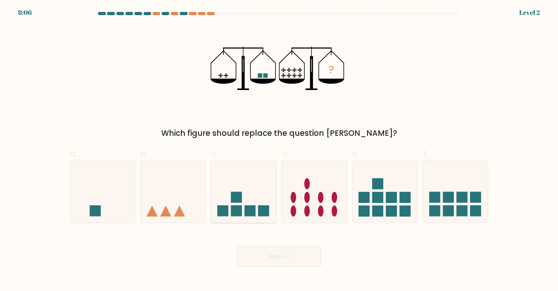
click at [259, 213] on icon at bounding box center [243, 192] width 65 height 54
click at [279, 150] on input "c." at bounding box center [279, 148] width 0 height 4
radio input "true"
drag, startPoint x: 268, startPoint y: 255, endPoint x: 260, endPoint y: 212, distance: 44.2
click at [269, 252] on button "Next" at bounding box center [279, 256] width 84 height 21
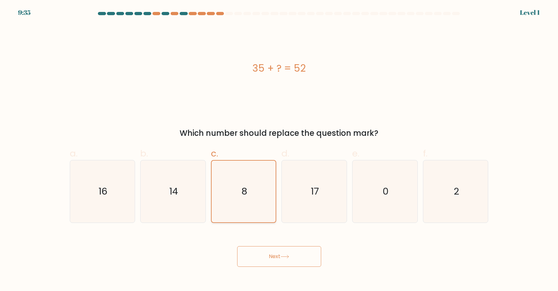
drag, startPoint x: 274, startPoint y: 257, endPoint x: 247, endPoint y: 196, distance: 66.4
click at [273, 255] on button "Next" at bounding box center [279, 256] width 84 height 21
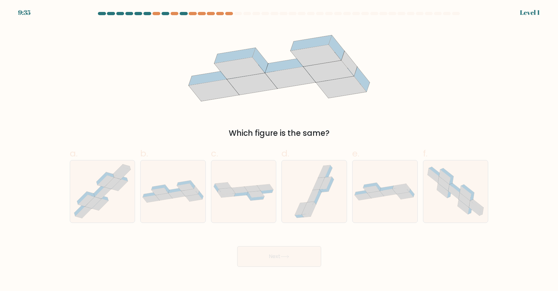
click at [248, 196] on icon at bounding box center [243, 192] width 65 height 20
click at [279, 150] on input "c." at bounding box center [279, 148] width 0 height 4
radio input "true"
drag, startPoint x: 278, startPoint y: 252, endPoint x: 253, endPoint y: 198, distance: 59.5
click at [279, 251] on button "Next" at bounding box center [279, 256] width 84 height 21
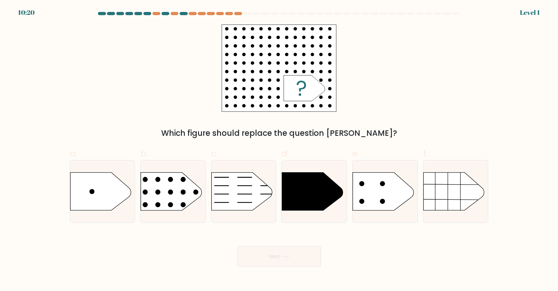
drag, startPoint x: 253, startPoint y: 198, endPoint x: 257, endPoint y: 239, distance: 41.2
click at [254, 199] on icon at bounding box center [241, 192] width 61 height 38
click at [279, 150] on input "c." at bounding box center [279, 148] width 0 height 4
radio input "true"
drag, startPoint x: 258, startPoint y: 242, endPoint x: 255, endPoint y: 220, distance: 22.1
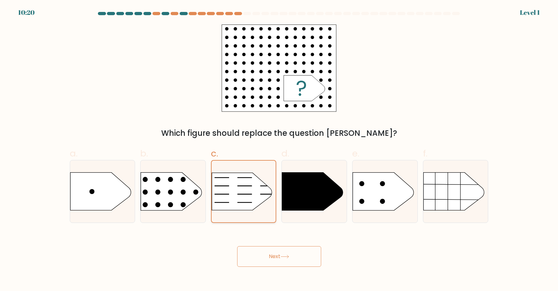
click at [258, 242] on div "Next" at bounding box center [279, 249] width 426 height 36
click at [247, 241] on div "Next" at bounding box center [279, 249] width 426 height 36
click at [257, 255] on button "Next" at bounding box center [279, 256] width 84 height 21
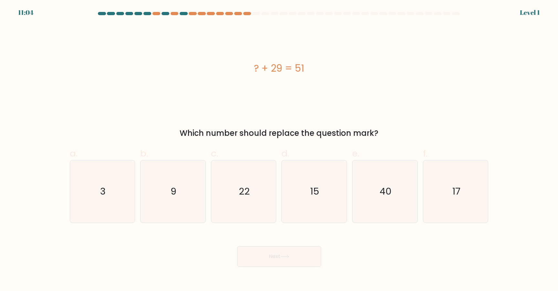
drag, startPoint x: 298, startPoint y: 212, endPoint x: 288, endPoint y: 234, distance: 23.9
click at [298, 214] on icon "15" at bounding box center [314, 192] width 62 height 62
click at [279, 150] on input "d. 15" at bounding box center [279, 148] width 0 height 4
radio input "true"
drag, startPoint x: 284, startPoint y: 253, endPoint x: 286, endPoint y: 221, distance: 31.8
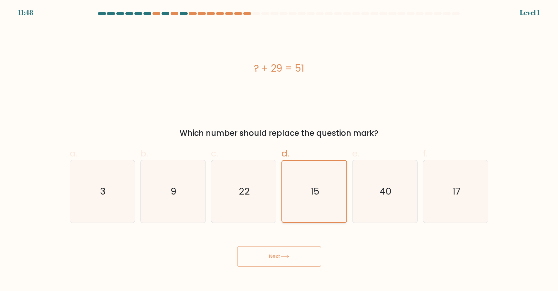
click at [284, 251] on button "Next" at bounding box center [279, 256] width 84 height 21
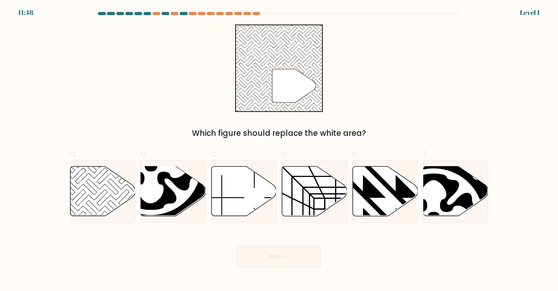
click at [290, 210] on icon at bounding box center [314, 192] width 65 height 50
click at [279, 150] on input "d." at bounding box center [279, 148] width 0 height 4
radio input "true"
drag, startPoint x: 274, startPoint y: 265, endPoint x: 250, endPoint y: 204, distance: 64.9
click at [272, 257] on button "Next" at bounding box center [279, 256] width 84 height 21
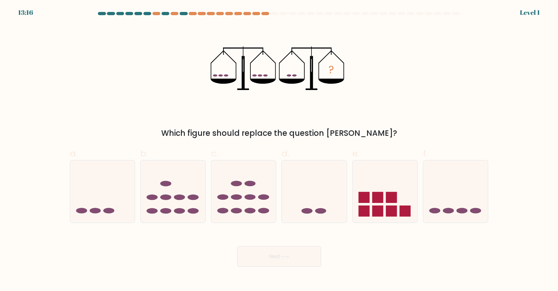
drag, startPoint x: 248, startPoint y: 202, endPoint x: 265, endPoint y: 249, distance: 50.3
click at [251, 206] on icon at bounding box center [243, 192] width 65 height 54
click at [279, 150] on input "c." at bounding box center [279, 148] width 0 height 4
radio input "true"
drag, startPoint x: 266, startPoint y: 251, endPoint x: 252, endPoint y: 207, distance: 45.9
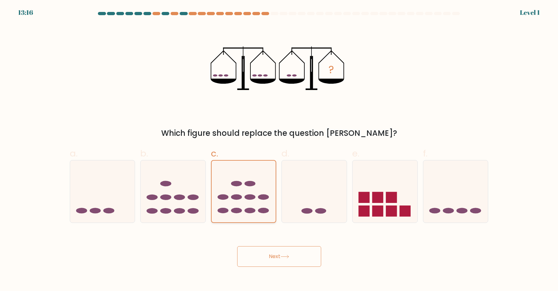
click at [266, 249] on button "Next" at bounding box center [279, 256] width 84 height 21
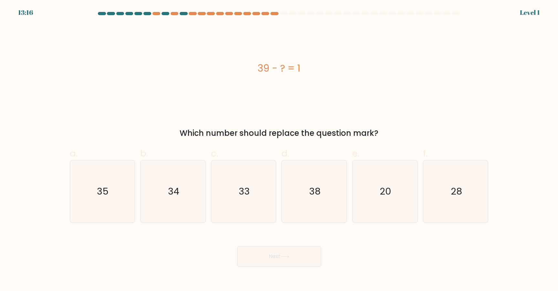
click at [253, 208] on icon "33" at bounding box center [244, 192] width 62 height 62
click at [279, 150] on input "c. 33" at bounding box center [279, 148] width 0 height 4
radio input "true"
drag, startPoint x: 270, startPoint y: 250, endPoint x: 266, endPoint y: 211, distance: 39.0
click at [270, 248] on button "Next" at bounding box center [279, 256] width 84 height 21
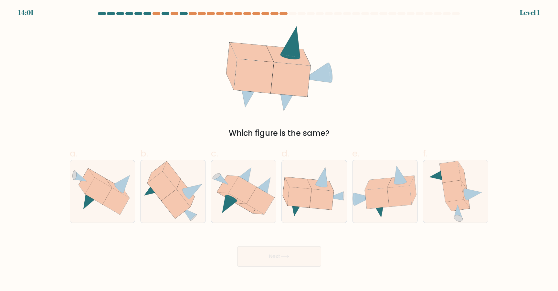
drag, startPoint x: 267, startPoint y: 211, endPoint x: 273, endPoint y: 240, distance: 30.0
click at [268, 212] on icon at bounding box center [243, 191] width 65 height 55
click at [279, 150] on input "c." at bounding box center [279, 148] width 0 height 4
radio input "true"
drag, startPoint x: 273, startPoint y: 240, endPoint x: 266, endPoint y: 217, distance: 23.8
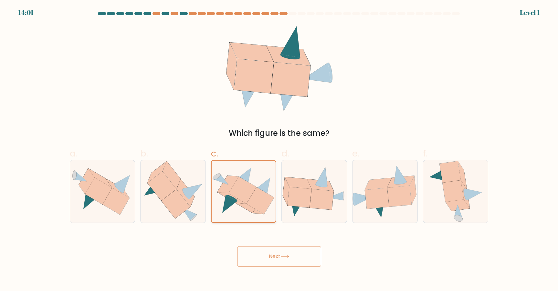
click at [273, 240] on div "Next" at bounding box center [279, 249] width 426 height 36
click at [263, 245] on div "Next" at bounding box center [279, 249] width 426 height 36
drag, startPoint x: 283, startPoint y: 248, endPoint x: 289, endPoint y: 228, distance: 20.9
click at [283, 247] on button "Next" at bounding box center [279, 256] width 84 height 21
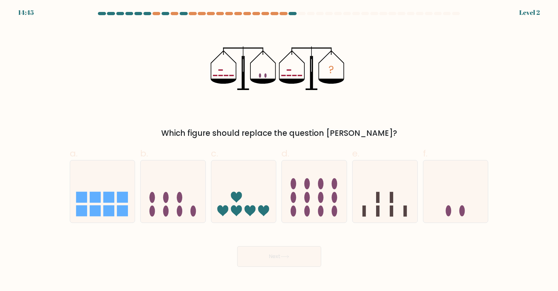
drag, startPoint x: 298, startPoint y: 198, endPoint x: 280, endPoint y: 256, distance: 60.4
click at [297, 198] on icon at bounding box center [314, 192] width 65 height 54
click at [279, 150] on input "d." at bounding box center [279, 148] width 0 height 4
radio input "true"
drag, startPoint x: 280, startPoint y: 256, endPoint x: 253, endPoint y: 209, distance: 53.8
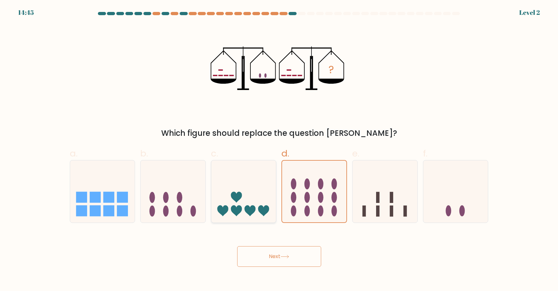
click at [280, 255] on button "Next" at bounding box center [279, 256] width 84 height 21
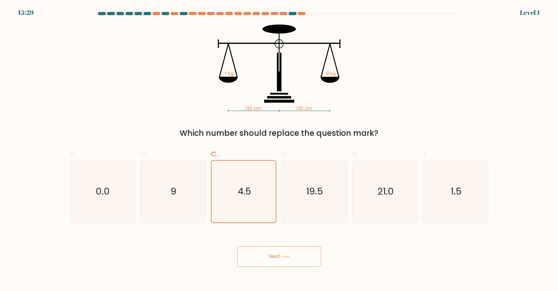
drag, startPoint x: 265, startPoint y: 253, endPoint x: 252, endPoint y: 199, distance: 55.8
click at [265, 247] on button "Next" at bounding box center [279, 256] width 84 height 21
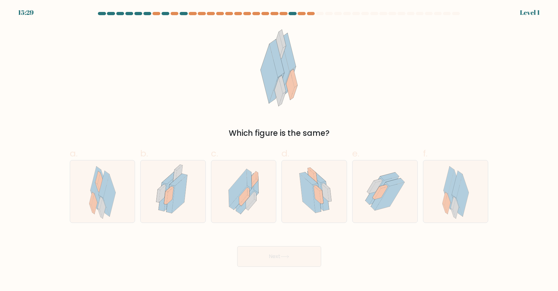
click at [254, 201] on icon at bounding box center [243, 192] width 51 height 62
click at [279, 150] on input "c." at bounding box center [279, 148] width 0 height 4
radio input "true"
click at [259, 236] on div "Next" at bounding box center [279, 249] width 426 height 36
click at [271, 266] on body "16:57 Level 1" at bounding box center [279, 145] width 558 height 291
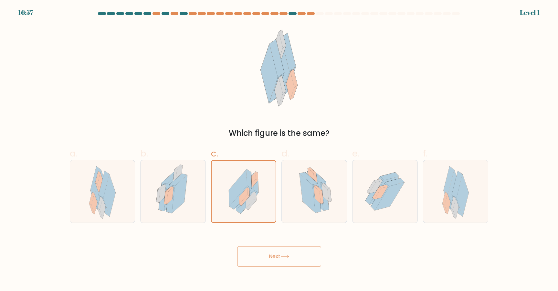
click at [290, 227] on form at bounding box center [279, 139] width 558 height 255
drag, startPoint x: 290, startPoint y: 217, endPoint x: 286, endPoint y: 262, distance: 45.0
click at [291, 224] on form at bounding box center [279, 139] width 558 height 255
drag, startPoint x: 286, startPoint y: 262, endPoint x: 285, endPoint y: 252, distance: 10.4
click at [286, 260] on button "Next" at bounding box center [279, 256] width 84 height 21
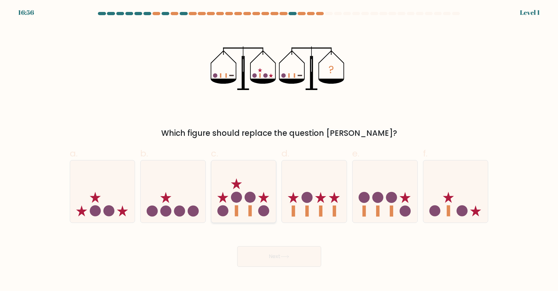
click at [272, 212] on icon at bounding box center [243, 192] width 65 height 54
click at [279, 150] on input "c." at bounding box center [279, 148] width 0 height 4
radio input "true"
drag, startPoint x: 280, startPoint y: 244, endPoint x: 266, endPoint y: 214, distance: 32.2
click at [280, 244] on div "Next" at bounding box center [279, 249] width 426 height 36
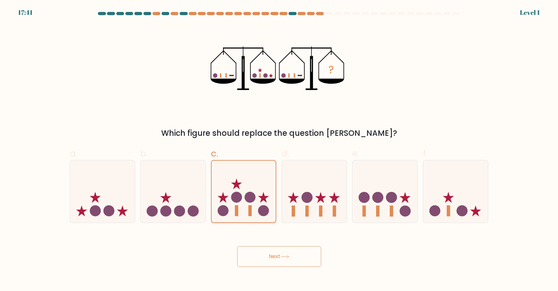
drag, startPoint x: 257, startPoint y: 202, endPoint x: 263, endPoint y: 213, distance: 12.6
click at [258, 203] on icon at bounding box center [244, 191] width 64 height 53
click at [279, 150] on input "c." at bounding box center [279, 148] width 0 height 4
drag, startPoint x: 274, startPoint y: 257, endPoint x: 276, endPoint y: 248, distance: 9.6
click at [274, 256] on button "Next" at bounding box center [279, 256] width 84 height 21
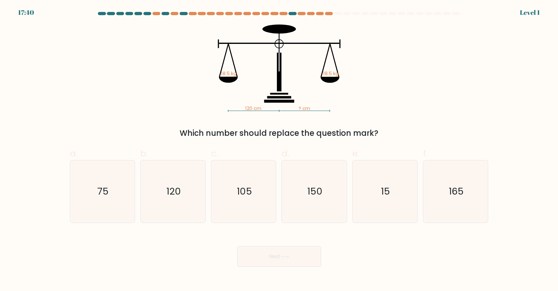
click at [287, 204] on icon "150" at bounding box center [314, 192] width 62 height 62
click at [279, 150] on input "d. 150" at bounding box center [279, 148] width 0 height 4
radio input "true"
drag
click at [275, 240] on div "Next" at bounding box center [279, 249] width 426 height 36
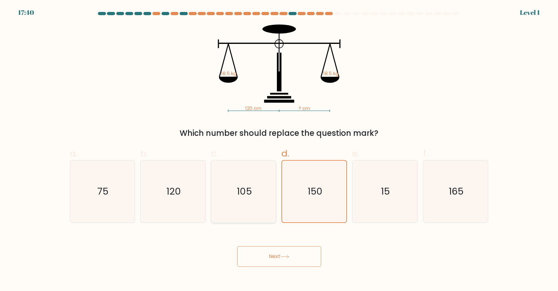
click at [247, 200] on icon "105" at bounding box center [244, 192] width 62 height 62
click at [279, 150] on input "c. 105" at bounding box center [279, 148] width 0 height 4
radio input "true"
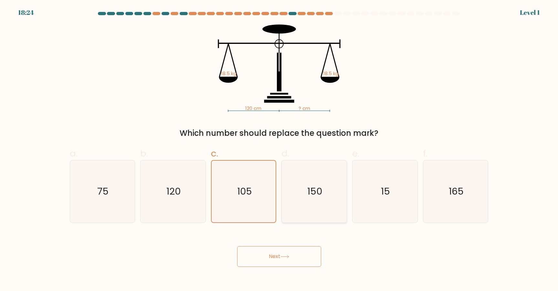
click at [265, 249] on button "Next" at bounding box center [279, 256] width 84 height 21
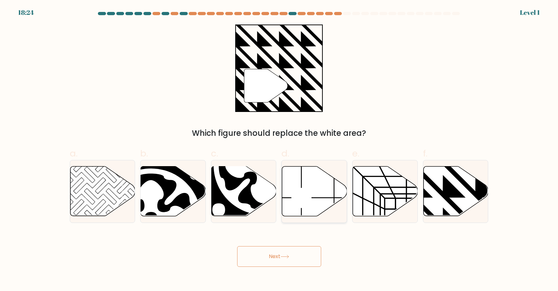
click at [300, 203] on icon at bounding box center [314, 192] width 65 height 50
click at [279, 150] on input "d." at bounding box center [279, 148] width 0 height 4
radio input "true"
click at [283, 246] on button "Next" at bounding box center [279, 256] width 84 height 21
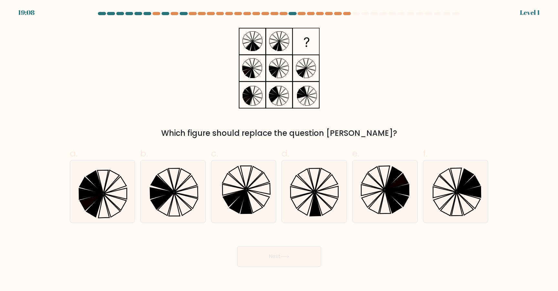
click at [252, 213] on icon at bounding box center [244, 192] width 62 height 62
click at [279, 150] on input "c." at bounding box center [279, 148] width 0 height 4
radio input "true"
click at [262, 253] on button "Next" at bounding box center [279, 256] width 84 height 21
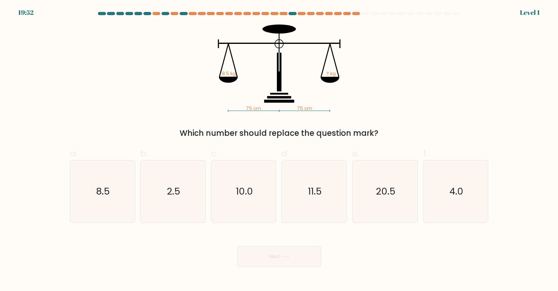
click at [268, 215] on icon "10.0" at bounding box center [244, 192] width 62 height 62
click at [279, 150] on input "c. 10.0" at bounding box center [279, 148] width 0 height 4
radio input "true"
click at [274, 249] on button "Next" at bounding box center [279, 256] width 84 height 21
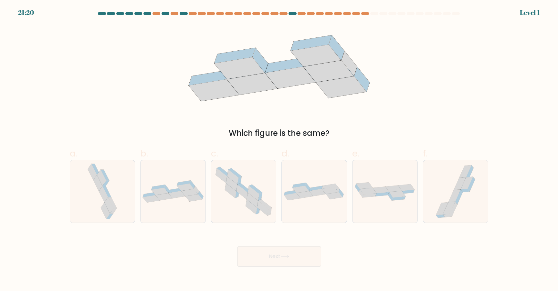
click at [265, 218] on icon at bounding box center [243, 191] width 65 height 57
click at [279, 150] on input "c." at bounding box center [279, 148] width 0 height 4
radio input "true"
click at [274, 255] on button "Next" at bounding box center [279, 256] width 84 height 21
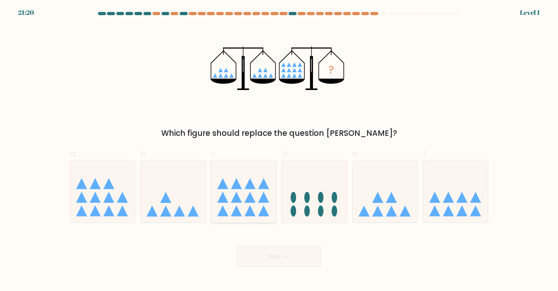
click at [257, 214] on icon at bounding box center [243, 192] width 65 height 54
click at [279, 150] on input "c." at bounding box center [279, 148] width 0 height 4
radio input "true"
click at [274, 249] on button "Next" at bounding box center [279, 256] width 84 height 21
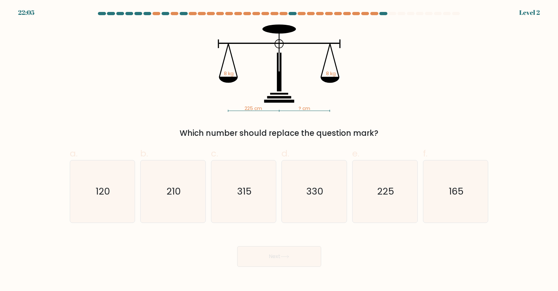
click at [259, 213] on icon "315" at bounding box center [244, 192] width 62 height 62
click at [279, 150] on input "c. 315" at bounding box center [279, 148] width 0 height 4
radio input "true"
click at [268, 249] on button "Next" at bounding box center [279, 256] width 84 height 21
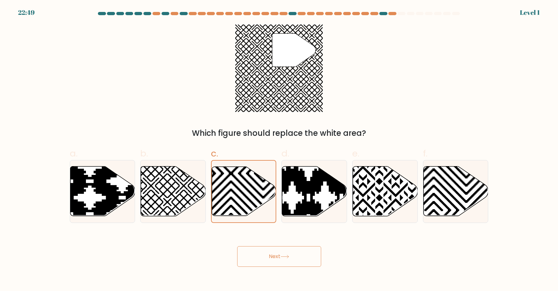
click at [261, 244] on div "Next" at bounding box center [279, 249] width 426 height 36
click at [256, 213] on icon at bounding box center [244, 192] width 64 height 50
click at [279, 150] on input "c." at bounding box center [279, 148] width 0 height 4
click at [264, 247] on button "Next" at bounding box center [279, 256] width 84 height 21
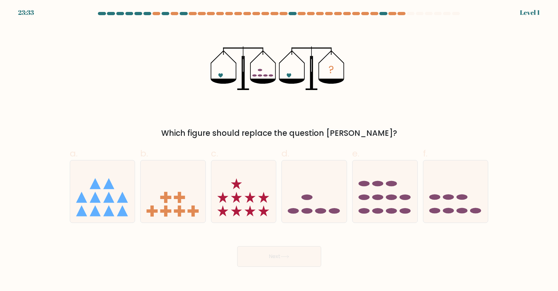
click at [267, 219] on div at bounding box center [244, 191] width 66 height 63
click at [279, 150] on input "c." at bounding box center [279, 148] width 0 height 4
radio input "true"
click at [273, 247] on button "Next" at bounding box center [279, 256] width 84 height 21
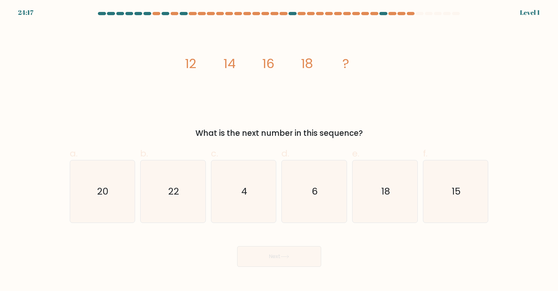
click at [253, 210] on icon "4" at bounding box center [244, 192] width 62 height 62
click at [279, 150] on input "c. 4" at bounding box center [279, 148] width 0 height 4
radio input "true"
click at [278, 265] on button "Next" at bounding box center [279, 256] width 84 height 21
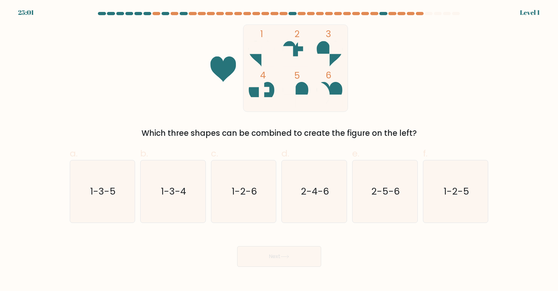
click at [260, 215] on icon "1-2-6" at bounding box center [244, 192] width 62 height 62
click at [279, 150] on input "c. 1-2-6" at bounding box center [279, 148] width 0 height 4
radio input "true"
click at [277, 259] on button "Next" at bounding box center [279, 256] width 84 height 21
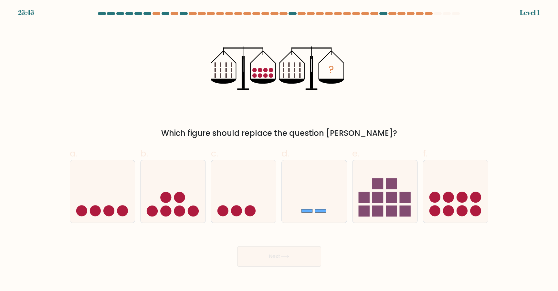
click at [262, 223] on div at bounding box center [244, 191] width 66 height 63
click at [279, 150] on input "c." at bounding box center [279, 148] width 0 height 4
radio input "true"
click at [269, 255] on button "Next" at bounding box center [279, 256] width 84 height 21
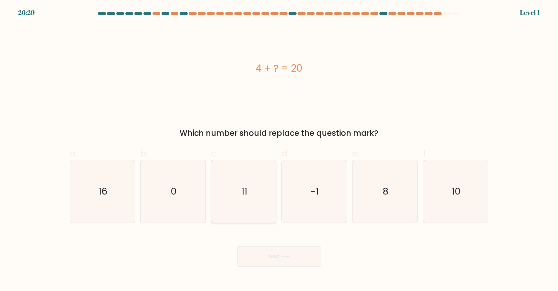
click at [258, 210] on icon "11" at bounding box center [244, 192] width 62 height 62
click at [279, 150] on input "c. 11" at bounding box center [279, 148] width 0 height 4
radio input "true"
click at [273, 251] on button "Next" at bounding box center [279, 256] width 84 height 21
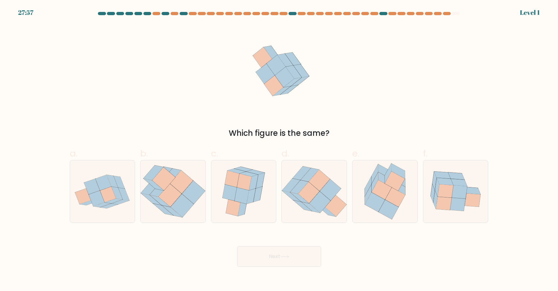
click at [259, 216] on icon at bounding box center [244, 192] width 52 height 62
click at [279, 150] on input "c." at bounding box center [279, 148] width 0 height 4
radio input "true"
click at [275, 244] on div "Next" at bounding box center [279, 249] width 426 height 36
click at [268, 252] on button "Next" at bounding box center [279, 256] width 84 height 21
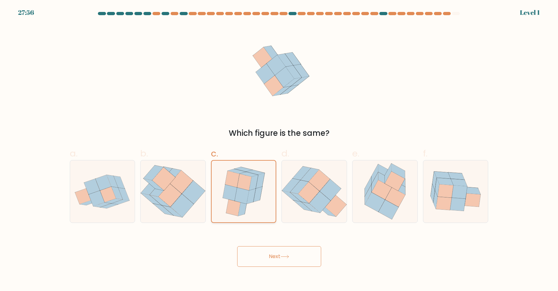
click at [254, 203] on icon at bounding box center [243, 192] width 51 height 62
click at [279, 150] on input "c." at bounding box center [279, 148] width 0 height 4
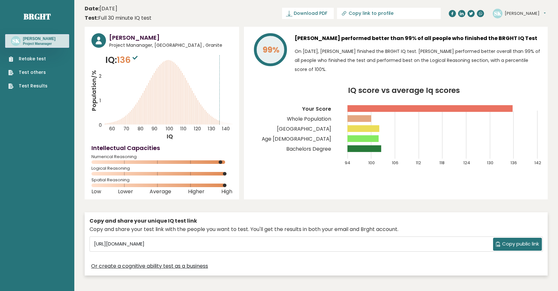
click at [45, 59] on link "Retake test" at bounding box center [27, 59] width 39 height 7
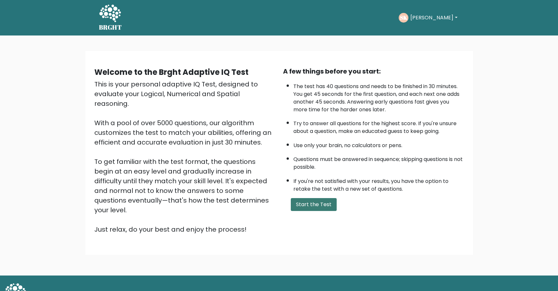
click at [300, 203] on button "Start the Test" at bounding box center [314, 204] width 46 height 13
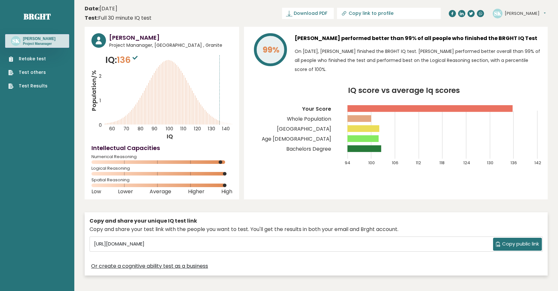
click at [42, 56] on link "Retake test" at bounding box center [27, 59] width 39 height 7
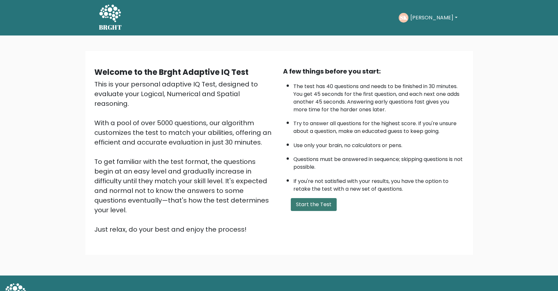
drag, startPoint x: 305, startPoint y: 204, endPoint x: 299, endPoint y: 203, distance: 5.9
click at [305, 204] on button "Start the Test" at bounding box center [314, 204] width 46 height 13
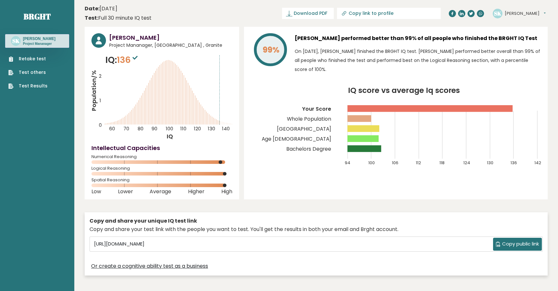
click at [42, 61] on link "Retake test" at bounding box center [27, 59] width 39 height 7
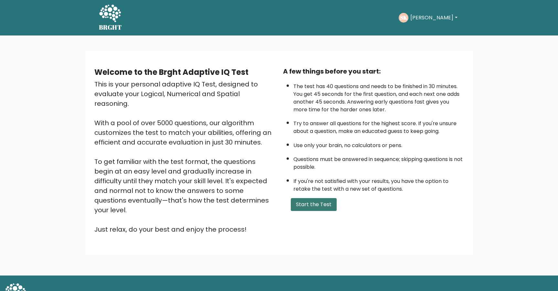
click at [307, 207] on button "Start the Test" at bounding box center [314, 204] width 46 height 13
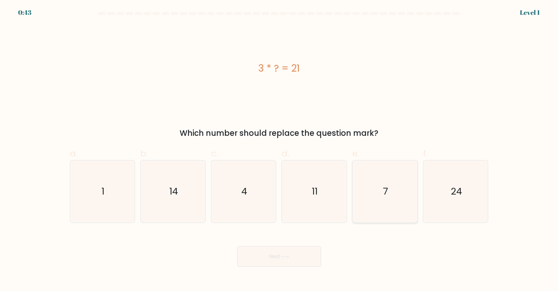
click at [399, 207] on icon "7" at bounding box center [385, 192] width 62 height 62
click at [279, 150] on input "e. 7" at bounding box center [279, 148] width 0 height 4
radio input "true"
click at [315, 259] on button "Next" at bounding box center [279, 256] width 84 height 21
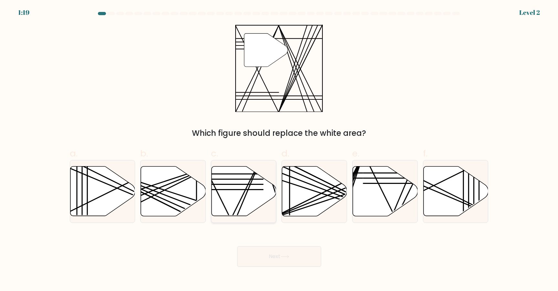
click at [247, 211] on icon at bounding box center [244, 192] width 65 height 50
click at [279, 150] on input "c." at bounding box center [279, 148] width 0 height 4
radio input "true"
click at [281, 260] on button "Next" at bounding box center [279, 256] width 84 height 21
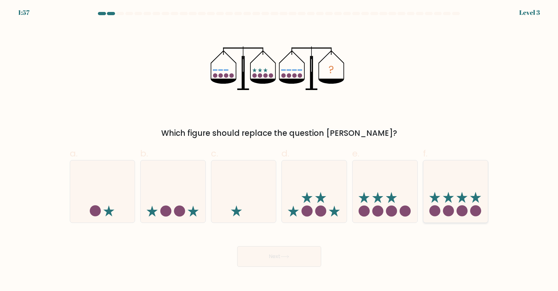
click at [450, 207] on circle at bounding box center [448, 211] width 11 height 11
click at [279, 150] on input "f." at bounding box center [279, 148] width 0 height 4
radio input "true"
click at [301, 259] on button "Next" at bounding box center [279, 256] width 84 height 21
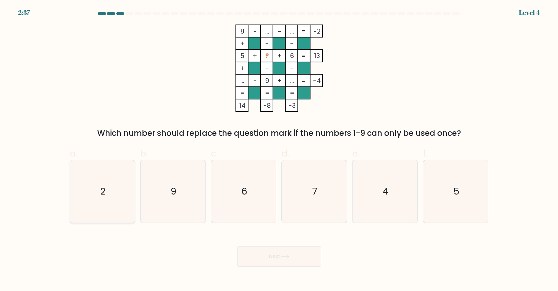
click at [107, 195] on icon "2" at bounding box center [102, 192] width 62 height 62
click at [279, 150] on input "a. 2" at bounding box center [279, 148] width 0 height 4
radio input "true"
click at [274, 266] on button "Next" at bounding box center [279, 256] width 84 height 21
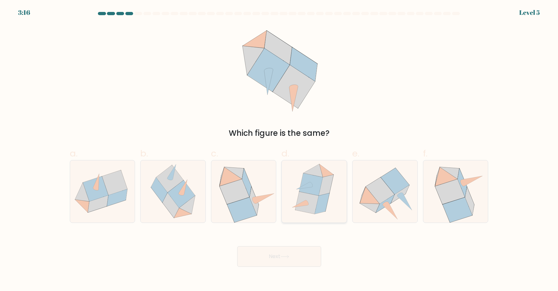
click at [320, 200] on icon at bounding box center [322, 203] width 15 height 21
click at [279, 150] on input "d." at bounding box center [279, 148] width 0 height 4
radio input "true"
click at [306, 258] on button "Next" at bounding box center [279, 256] width 84 height 21
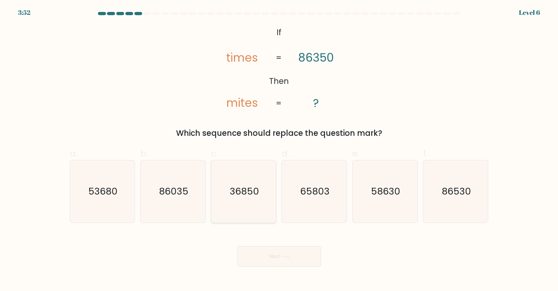
click at [255, 215] on icon "36850" at bounding box center [244, 192] width 62 height 62
click at [279, 150] on input "c. 36850" at bounding box center [279, 148] width 0 height 4
radio input "true"
click at [310, 259] on button "Next" at bounding box center [279, 256] width 84 height 21
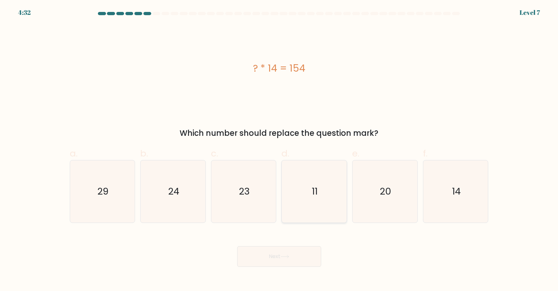
click at [311, 220] on icon "11" at bounding box center [314, 192] width 62 height 62
click at [279, 150] on input "d. 11" at bounding box center [279, 148] width 0 height 4
radio input "true"
click at [307, 246] on button "Next" at bounding box center [279, 256] width 84 height 21
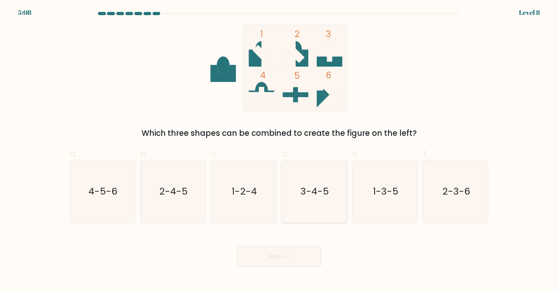
click at [306, 206] on icon "3-4-5" at bounding box center [314, 192] width 62 height 62
click at [279, 150] on input "d. 3-4-5" at bounding box center [279, 148] width 0 height 4
radio input "true"
click at [296, 253] on button "Next" at bounding box center [279, 256] width 84 height 21
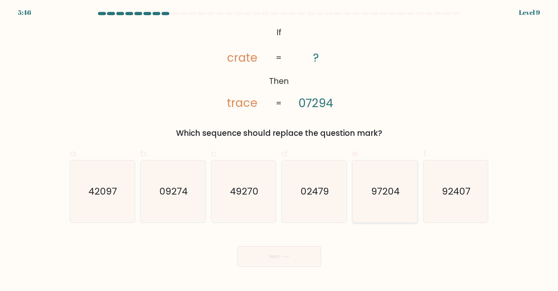
click at [378, 210] on icon "97204" at bounding box center [385, 192] width 62 height 62
click at [279, 150] on input "e. 97204" at bounding box center [279, 148] width 0 height 4
radio input "true"
click at [292, 258] on button "Next" at bounding box center [279, 256] width 84 height 21
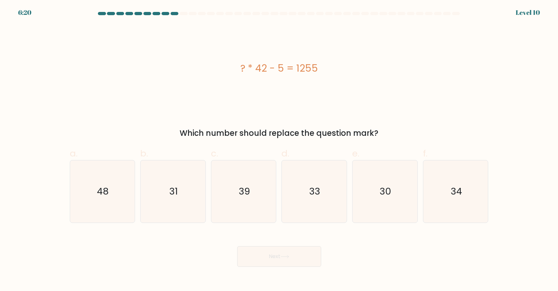
drag, startPoint x: 292, startPoint y: 68, endPoint x: 319, endPoint y: 69, distance: 27.5
click at [319, 69] on div "? * 42 - 5 = 1255" at bounding box center [279, 68] width 419 height 15
click at [322, 69] on div "? * 42 - 5 = 1255" at bounding box center [279, 68] width 419 height 15
click at [387, 191] on text "30" at bounding box center [385, 191] width 12 height 13
click at [279, 150] on input "e. 30" at bounding box center [279, 148] width 0 height 4
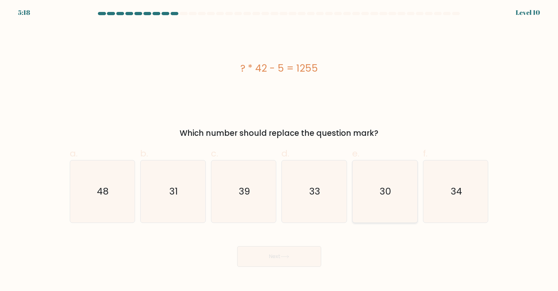
radio input "true"
click at [303, 254] on button "Next" at bounding box center [279, 256] width 84 height 21
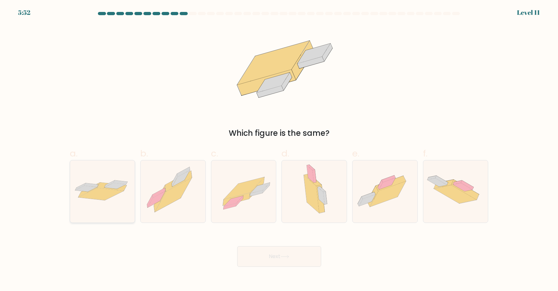
click at [125, 193] on icon at bounding box center [102, 191] width 65 height 27
click at [279, 150] on input "a." at bounding box center [279, 148] width 0 height 4
radio input "true"
click at [292, 257] on button "Next" at bounding box center [279, 256] width 84 height 21
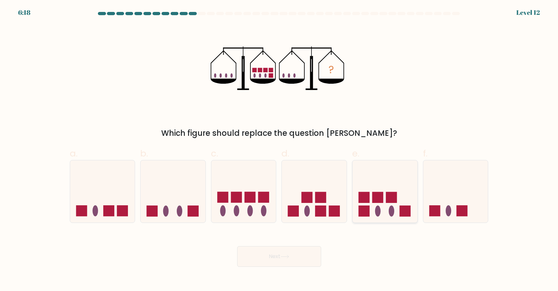
click at [364, 210] on rect at bounding box center [363, 211] width 11 height 11
click at [279, 150] on input "e." at bounding box center [279, 148] width 0 height 4
radio input "true"
click at [291, 251] on button "Next" at bounding box center [279, 256] width 84 height 21
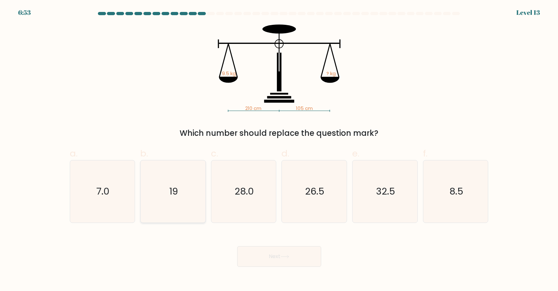
click at [182, 209] on icon "19" at bounding box center [173, 192] width 62 height 62
click at [279, 150] on input "b. 19" at bounding box center [279, 148] width 0 height 4
radio input "true"
click at [286, 254] on button "Next" at bounding box center [279, 256] width 84 height 21
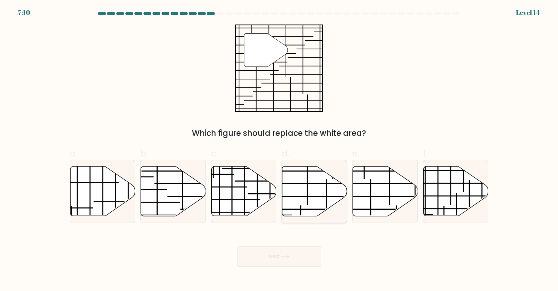
click at [303, 198] on icon at bounding box center [314, 192] width 65 height 50
click at [279, 150] on input "d." at bounding box center [279, 148] width 0 height 4
radio input "true"
click at [297, 257] on button "Next" at bounding box center [279, 256] width 84 height 21
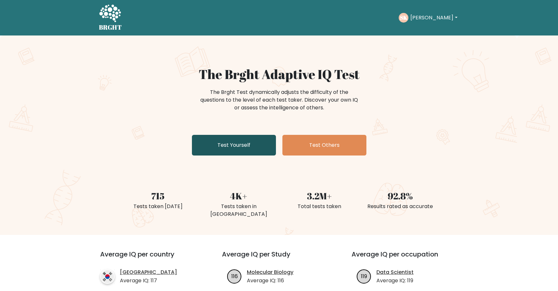
click at [244, 140] on link "Test Yourself" at bounding box center [234, 145] width 84 height 21
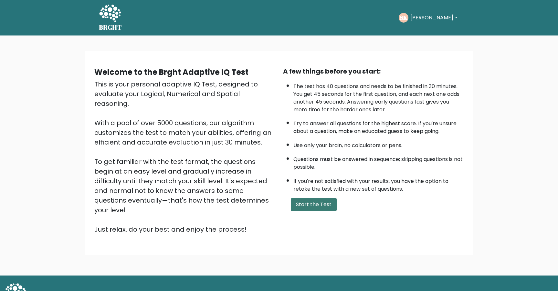
click at [305, 202] on button "Start the Test" at bounding box center [314, 204] width 46 height 13
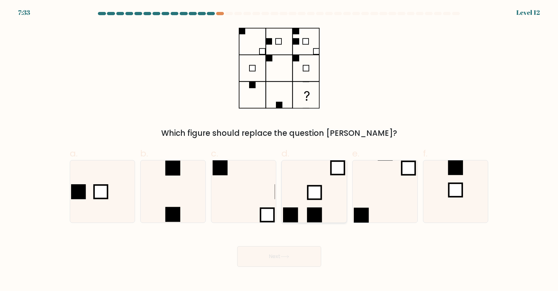
click at [283, 215] on rect at bounding box center [290, 215] width 15 height 15
click at [279, 150] on input "d." at bounding box center [279, 148] width 0 height 4
radio input "true"
drag, startPoint x: 282, startPoint y: 241, endPoint x: 290, endPoint y: 221, distance: 21.5
click at [282, 240] on div "Next" at bounding box center [279, 249] width 426 height 36
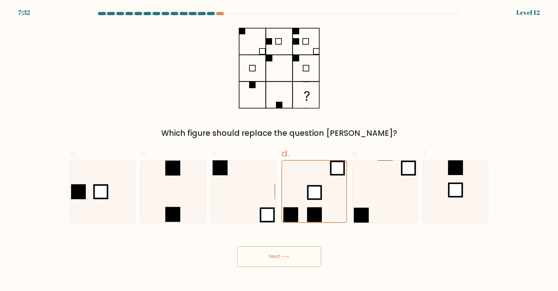
click at [294, 254] on button "Next" at bounding box center [279, 256] width 84 height 21
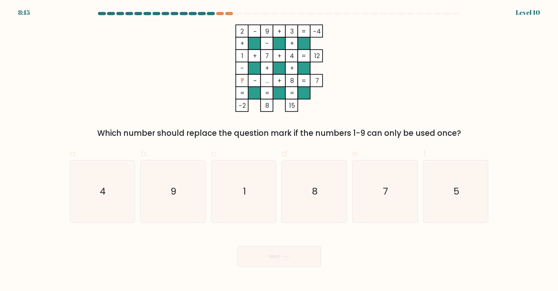
drag, startPoint x: 296, startPoint y: 220, endPoint x: 293, endPoint y: 259, distance: 39.9
click at [295, 221] on icon "8" at bounding box center [314, 192] width 62 height 62
click at [279, 150] on input "d. 8" at bounding box center [279, 148] width 0 height 4
radio input "true"
drag, startPoint x: 293, startPoint y: 259, endPoint x: 295, endPoint y: 233, distance: 26.3
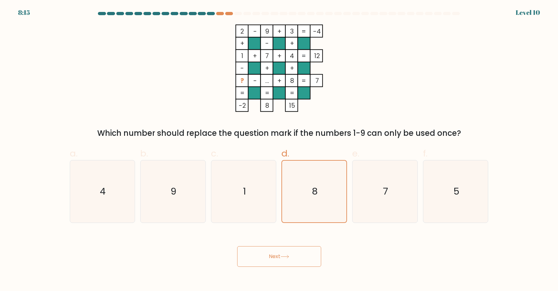
click at [293, 259] on button "Next" at bounding box center [279, 256] width 84 height 21
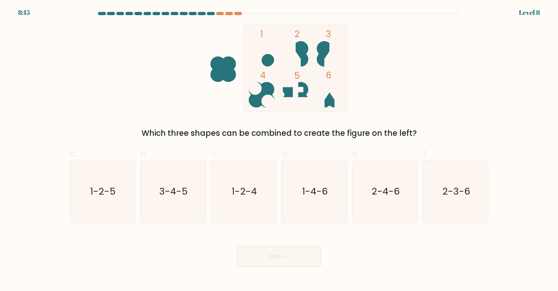
drag, startPoint x: 295, startPoint y: 233, endPoint x: 296, endPoint y: 250, distance: 17.1
click at [296, 214] on icon "1-4-6" at bounding box center [314, 192] width 62 height 62
click at [279, 150] on input "d. 1-4-6" at bounding box center [279, 148] width 0 height 4
radio input "true"
click at [296, 248] on button "Next" at bounding box center [279, 256] width 84 height 21
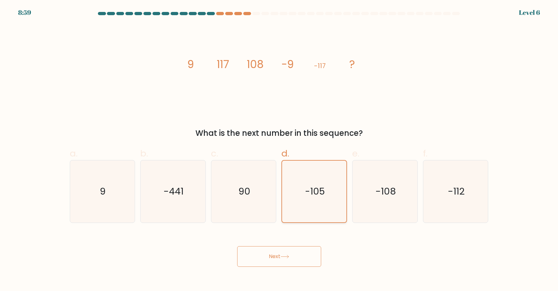
drag, startPoint x: 300, startPoint y: 257, endPoint x: 298, endPoint y: 222, distance: 34.9
click at [299, 257] on button "Next" at bounding box center [279, 256] width 84 height 21
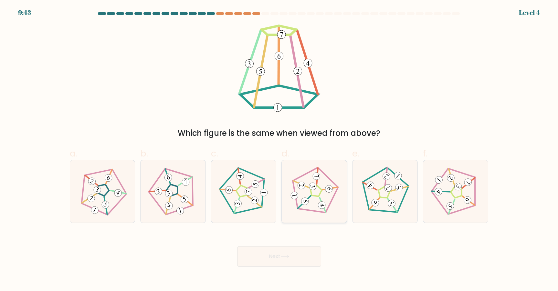
click at [299, 218] on div at bounding box center [314, 191] width 66 height 63
click at [279, 150] on input "d." at bounding box center [279, 148] width 0 height 4
radio input "true"
drag, startPoint x: 298, startPoint y: 259, endPoint x: 298, endPoint y: 227, distance: 31.7
click at [298, 257] on button "Next" at bounding box center [279, 256] width 84 height 21
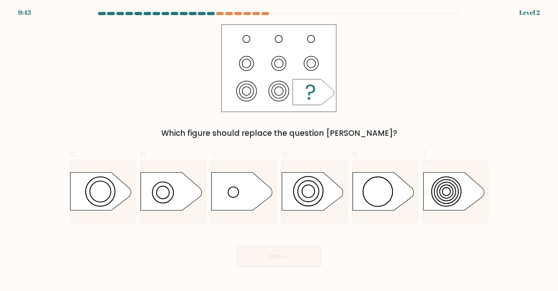
click at [299, 213] on div at bounding box center [314, 191] width 66 height 63
click at [279, 150] on input "d." at bounding box center [279, 148] width 0 height 4
radio input "true"
drag, startPoint x: 291, startPoint y: 256, endPoint x: 291, endPoint y: 240, distance: 15.8
click at [290, 253] on button "Next" at bounding box center [279, 256] width 84 height 21
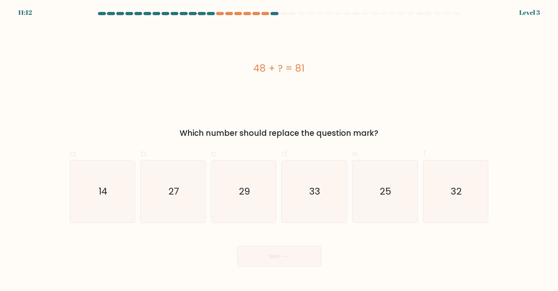
click at [294, 216] on icon "33" at bounding box center [314, 192] width 62 height 62
click at [279, 150] on input "d. 33" at bounding box center [279, 148] width 0 height 4
radio input "true"
drag, startPoint x: 292, startPoint y: 253, endPoint x: 296, endPoint y: 217, distance: 35.7
click at [292, 252] on button "Next" at bounding box center [279, 256] width 84 height 21
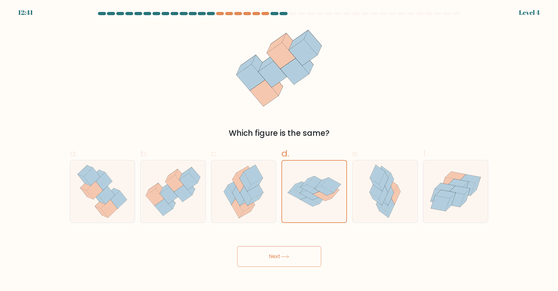
drag, startPoint x: 294, startPoint y: 259, endPoint x: 294, endPoint y: 255, distance: 4.2
click at [294, 259] on button "Next" at bounding box center [279, 256] width 84 height 21
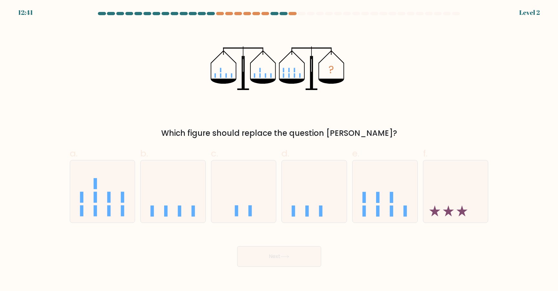
click at [293, 213] on rect at bounding box center [294, 211] width 4 height 11
click at [279, 150] on input "d." at bounding box center [279, 148] width 0 height 4
radio input "true"
drag, startPoint x: 289, startPoint y: 246, endPoint x: 294, endPoint y: 227, distance: 20.0
click at [288, 246] on button "Next" at bounding box center [279, 256] width 84 height 21
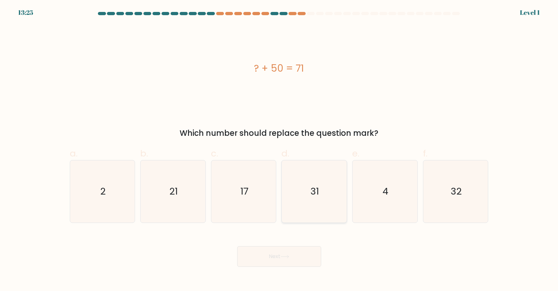
drag, startPoint x: 295, startPoint y: 234, endPoint x: 292, endPoint y: 218, distance: 17.0
click at [295, 234] on div "Next" at bounding box center [279, 249] width 426 height 36
drag, startPoint x: 292, startPoint y: 213, endPoint x: 292, endPoint y: 241, distance: 27.8
click at [292, 214] on icon "31" at bounding box center [314, 192] width 62 height 62
click at [279, 150] on input "d. 31" at bounding box center [279, 148] width 0 height 4
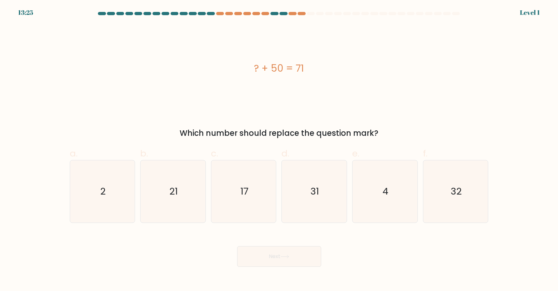
radio input "true"
drag, startPoint x: 290, startPoint y: 252, endPoint x: 291, endPoint y: 247, distance: 4.5
click at [290, 252] on button "Next" at bounding box center [279, 256] width 84 height 21
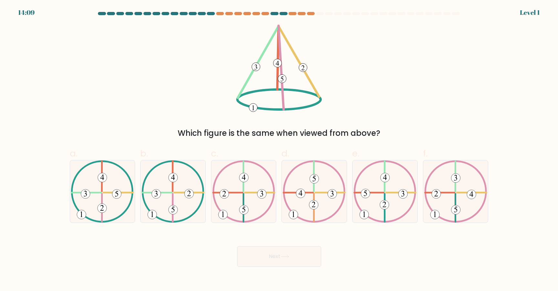
click at [296, 223] on form at bounding box center [279, 139] width 558 height 255
click at [293, 254] on button "Next" at bounding box center [279, 256] width 84 height 21
drag, startPoint x: 293, startPoint y: 205, endPoint x: 292, endPoint y: 243, distance: 37.5
click at [294, 205] on icon at bounding box center [314, 192] width 63 height 62
click at [279, 150] on input "d." at bounding box center [279, 148] width 0 height 4
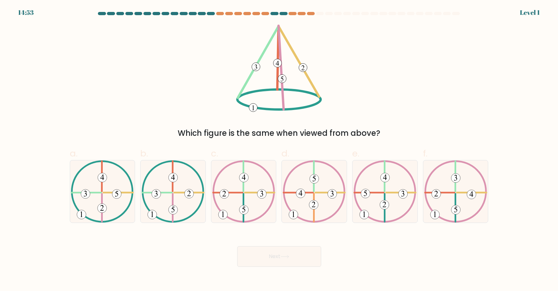
radio input "true"
drag, startPoint x: 292, startPoint y: 245, endPoint x: 290, endPoint y: 255, distance: 9.9
click at [292, 245] on div "Next" at bounding box center [279, 249] width 426 height 36
click at [290, 253] on button "Next" at bounding box center [279, 256] width 84 height 21
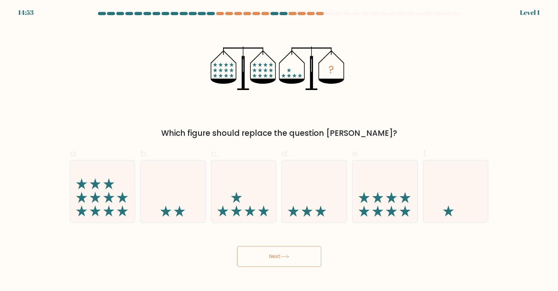
drag, startPoint x: 295, startPoint y: 208, endPoint x: 291, endPoint y: 229, distance: 20.7
click at [295, 208] on icon at bounding box center [314, 192] width 65 height 54
click at [279, 150] on input "d." at bounding box center [279, 148] width 0 height 4
radio input "true"
drag, startPoint x: 290, startPoint y: 261, endPoint x: 289, endPoint y: 236, distance: 24.6
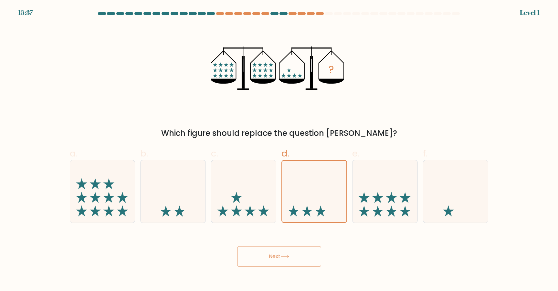
click at [289, 259] on button "Next" at bounding box center [279, 256] width 84 height 21
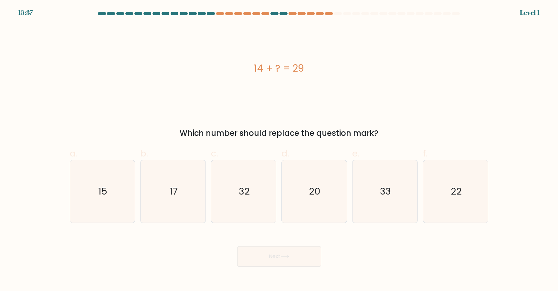
click at [290, 219] on icon "20" at bounding box center [314, 192] width 62 height 62
click at [279, 150] on input "d. 20" at bounding box center [279, 148] width 0 height 4
radio input "true"
drag, startPoint x: 289, startPoint y: 255, endPoint x: 286, endPoint y: 210, distance: 45.4
click at [288, 253] on button "Next" at bounding box center [279, 256] width 84 height 21
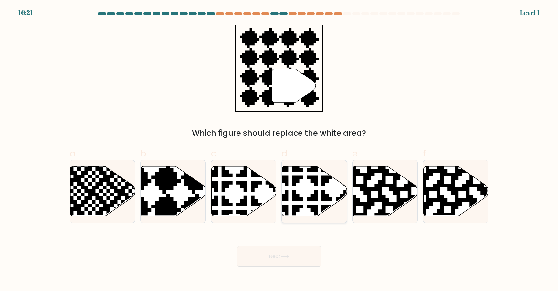
drag, startPoint x: 286, startPoint y: 210, endPoint x: 284, endPoint y: 247, distance: 37.5
click at [286, 210] on icon at bounding box center [334, 218] width 114 height 114
click at [279, 150] on input "d." at bounding box center [279, 148] width 0 height 4
radio input "true"
drag, startPoint x: 284, startPoint y: 252, endPoint x: 279, endPoint y: 203, distance: 49.0
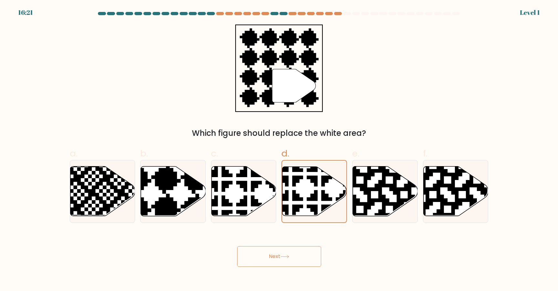
click at [284, 248] on button "Next" at bounding box center [279, 256] width 84 height 21
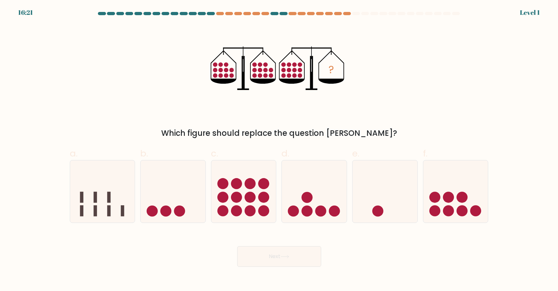
click at [279, 203] on div "d." at bounding box center [314, 185] width 71 height 76
click at [251, 217] on icon at bounding box center [243, 192] width 65 height 54
click at [279, 150] on input "c." at bounding box center [279, 148] width 0 height 4
radio input "true"
click at [269, 247] on button "Next" at bounding box center [279, 256] width 84 height 21
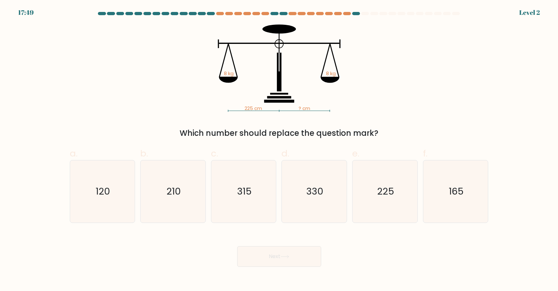
drag, startPoint x: 260, startPoint y: 221, endPoint x: 285, endPoint y: 258, distance: 45.8
click at [256, 201] on icon "315" at bounding box center [244, 192] width 62 height 62
click at [279, 150] on input "c. 315" at bounding box center [279, 148] width 0 height 4
radio input "true"
drag, startPoint x: 285, startPoint y: 259, endPoint x: 291, endPoint y: 238, distance: 21.8
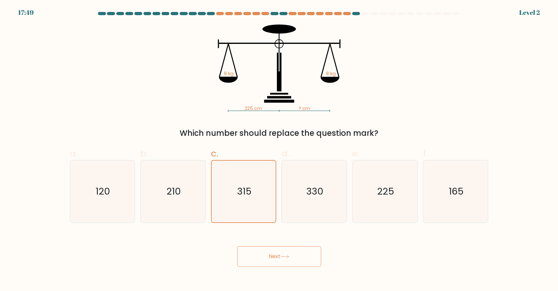
click at [285, 259] on icon at bounding box center [284, 257] width 9 height 4
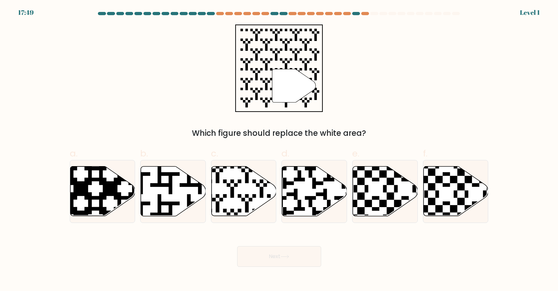
drag, startPoint x: 296, startPoint y: 216, endPoint x: 296, endPoint y: 236, distance: 19.4
click at [297, 218] on div at bounding box center [314, 191] width 66 height 63
click at [279, 150] on input "d." at bounding box center [279, 148] width 0 height 4
radio input "true"
click at [293, 246] on button "Next" at bounding box center [279, 256] width 84 height 21
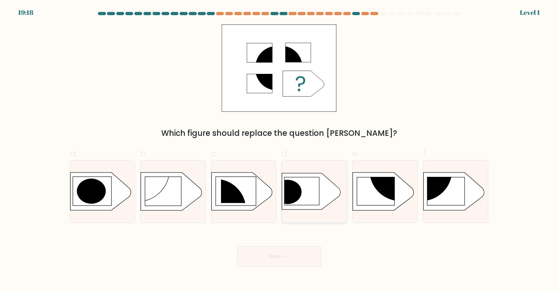
click at [291, 214] on div at bounding box center [314, 191] width 66 height 63
click at [279, 150] on input "d." at bounding box center [279, 148] width 0 height 4
radio input "true"
drag, startPoint x: 289, startPoint y: 248, endPoint x: 287, endPoint y: 232, distance: 16.6
click at [289, 247] on button "Next" at bounding box center [279, 256] width 84 height 21
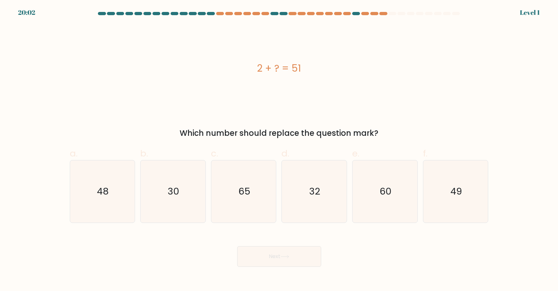
click at [280, 211] on div "d. 32" at bounding box center [314, 185] width 71 height 76
drag, startPoint x: 291, startPoint y: 217, endPoint x: 291, endPoint y: 255, distance: 37.8
click at [291, 217] on icon "32" at bounding box center [314, 192] width 62 height 62
click at [279, 150] on input "d. 32" at bounding box center [279, 148] width 0 height 4
radio input "true"
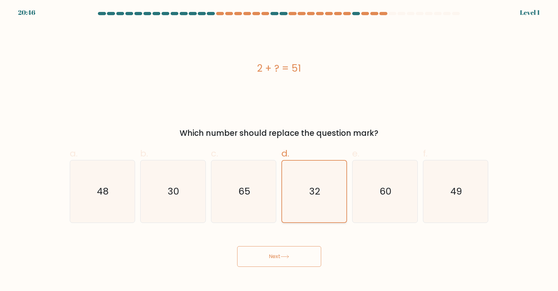
drag, startPoint x: 291, startPoint y: 255, endPoint x: 297, endPoint y: 222, distance: 33.6
click at [291, 252] on button "Next" at bounding box center [279, 256] width 84 height 21
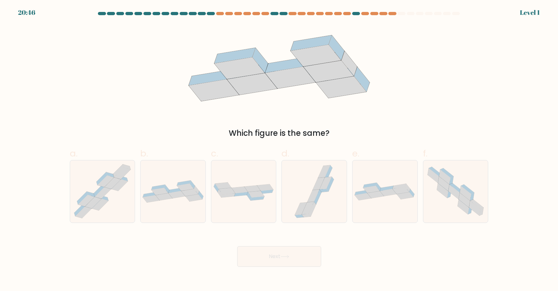
drag, startPoint x: 296, startPoint y: 220, endPoint x: 300, endPoint y: 246, distance: 25.7
click at [297, 223] on form at bounding box center [279, 139] width 558 height 255
drag, startPoint x: 299, startPoint y: 257, endPoint x: 299, endPoint y: 250, distance: 6.8
click at [299, 255] on button "Next" at bounding box center [279, 256] width 84 height 21
drag, startPoint x: 296, startPoint y: 200, endPoint x: 296, endPoint y: 224, distance: 23.9
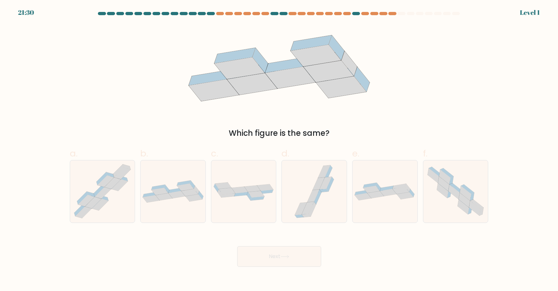
click at [296, 201] on icon at bounding box center [314, 192] width 47 height 62
click at [279, 150] on input "d." at bounding box center [279, 148] width 0 height 4
radio input "true"
drag, startPoint x: 293, startPoint y: 252, endPoint x: 297, endPoint y: 219, distance: 33.2
click at [293, 252] on button "Next" at bounding box center [279, 256] width 84 height 21
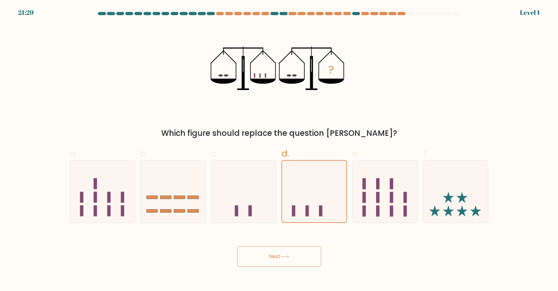
click at [294, 251] on button "Next" at bounding box center [279, 256] width 84 height 21
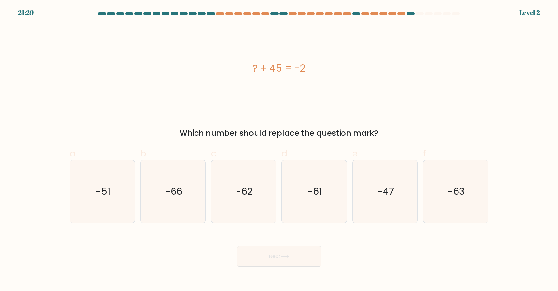
drag
click at [300, 215] on icon "-61" at bounding box center [314, 192] width 62 height 62
click at [279, 150] on input "d. -61" at bounding box center [279, 148] width 0 height 4
radio input "true"
click at [297, 253] on button "Next" at bounding box center [279, 256] width 84 height 21
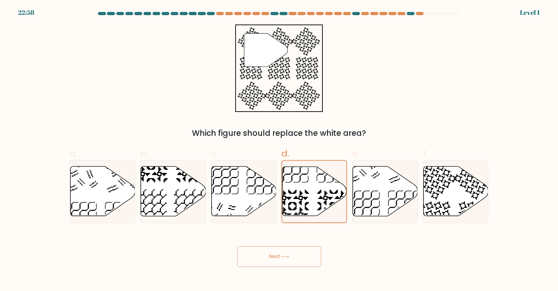
click at [302, 251] on button "Next" at bounding box center [279, 256] width 84 height 21
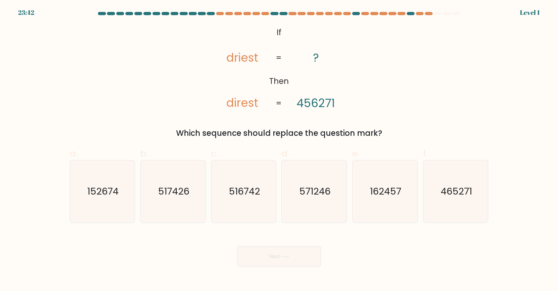
click at [305, 207] on icon "571246" at bounding box center [314, 192] width 62 height 62
click at [279, 150] on input "d. 571246" at bounding box center [279, 148] width 0 height 4
radio input "true"
click at [293, 257] on button "Next" at bounding box center [279, 256] width 84 height 21
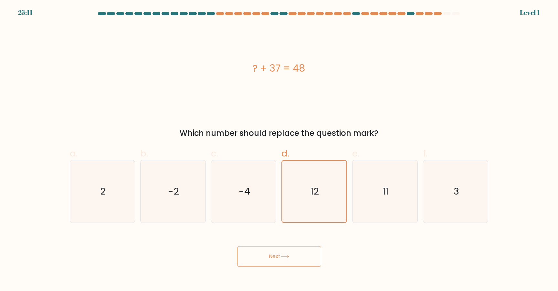
click at [296, 251] on button "Next" at bounding box center [279, 256] width 84 height 21
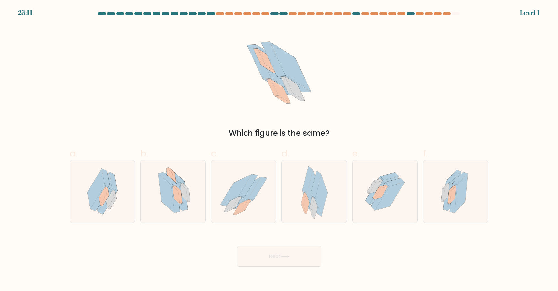
click at [300, 213] on div at bounding box center [314, 191] width 66 height 63
click at [279, 150] on input "d." at bounding box center [279, 148] width 0 height 4
radio input "true"
click at [297, 253] on button "Next" at bounding box center [279, 256] width 84 height 21
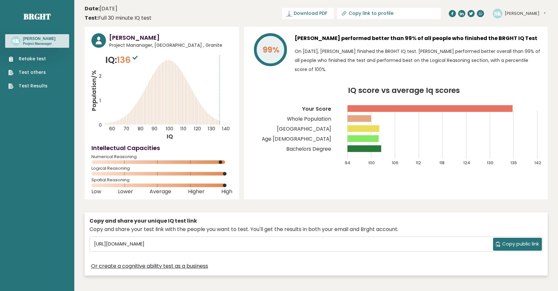
click at [41, 57] on link "Retake test" at bounding box center [27, 59] width 39 height 7
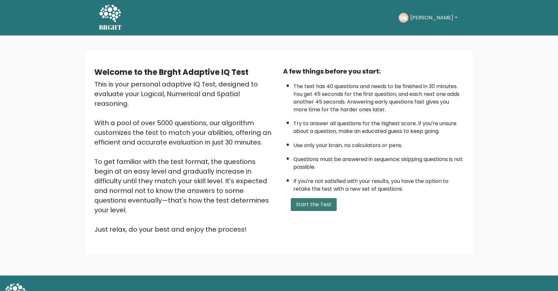
click at [319, 201] on button "Start the Test" at bounding box center [314, 204] width 46 height 13
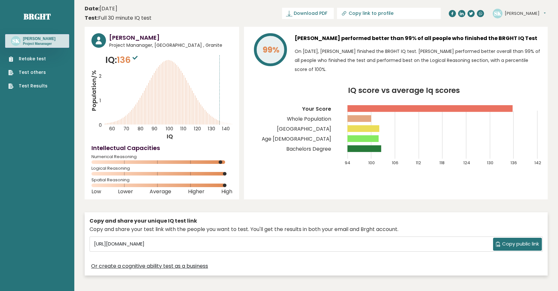
drag, startPoint x: 52, startPoint y: 57, endPoint x: 36, endPoint y: 59, distance: 15.9
click at [51, 57] on div "Retake test Test others Test Results" at bounding box center [37, 69] width 64 height 42
click at [37, 59] on link "Retake test" at bounding box center [27, 59] width 39 height 7
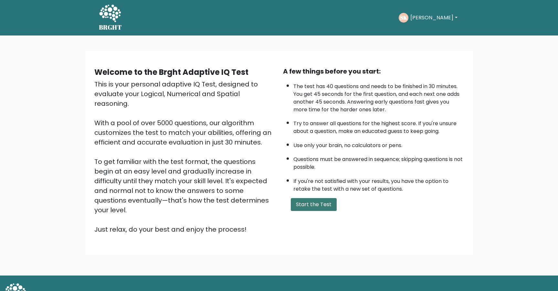
click at [317, 201] on button "Start the Test" at bounding box center [314, 204] width 46 height 13
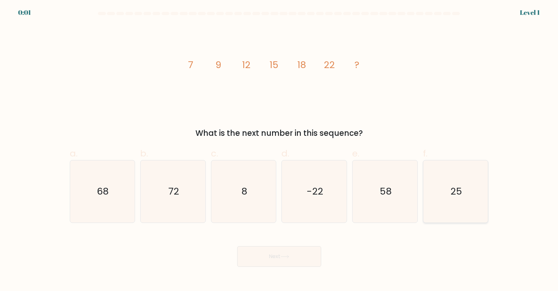
click at [461, 181] on icon "25" at bounding box center [455, 192] width 62 height 62
click at [279, 150] on input "f. 25" at bounding box center [279, 148] width 0 height 4
radio input "true"
click at [290, 255] on div "Next" at bounding box center [279, 249] width 426 height 36
